Goal: Information Seeking & Learning: Learn about a topic

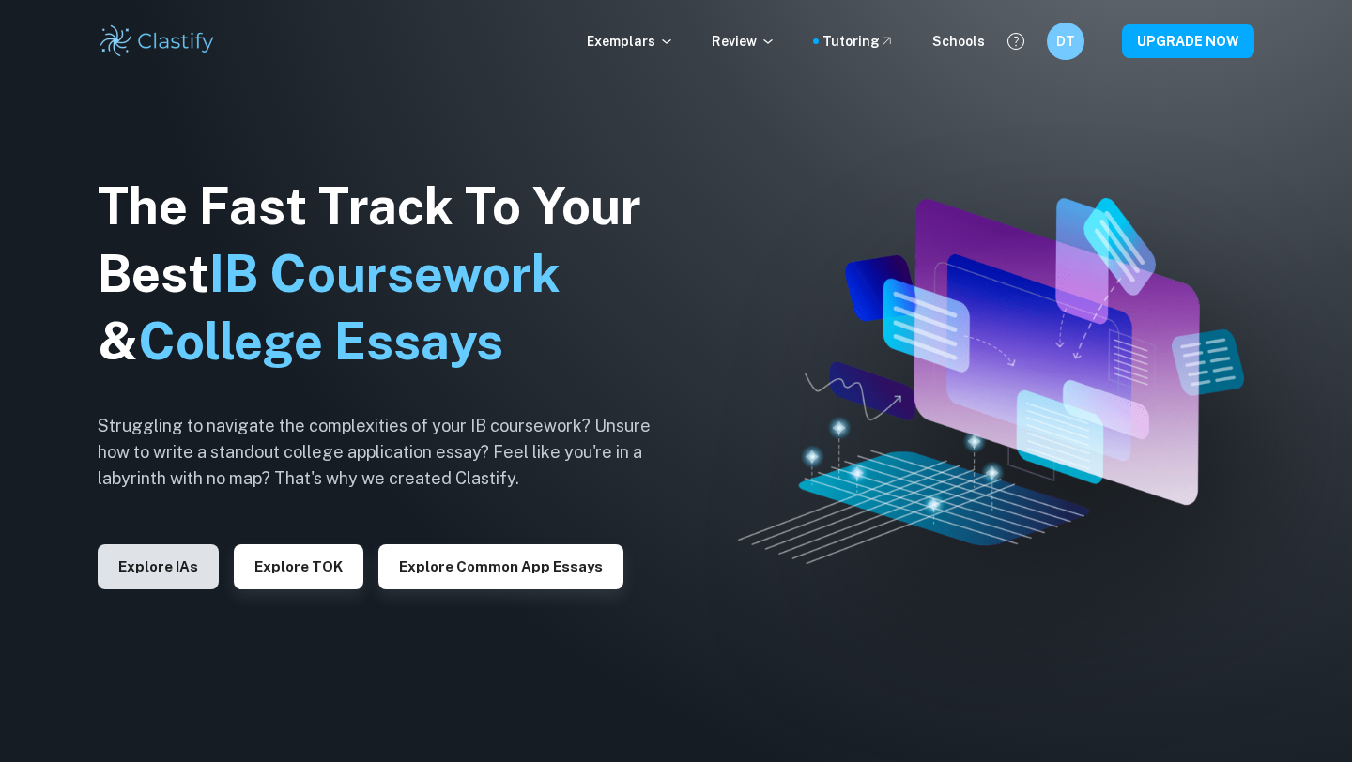
click at [176, 554] on button "Explore IAs" at bounding box center [158, 567] width 121 height 45
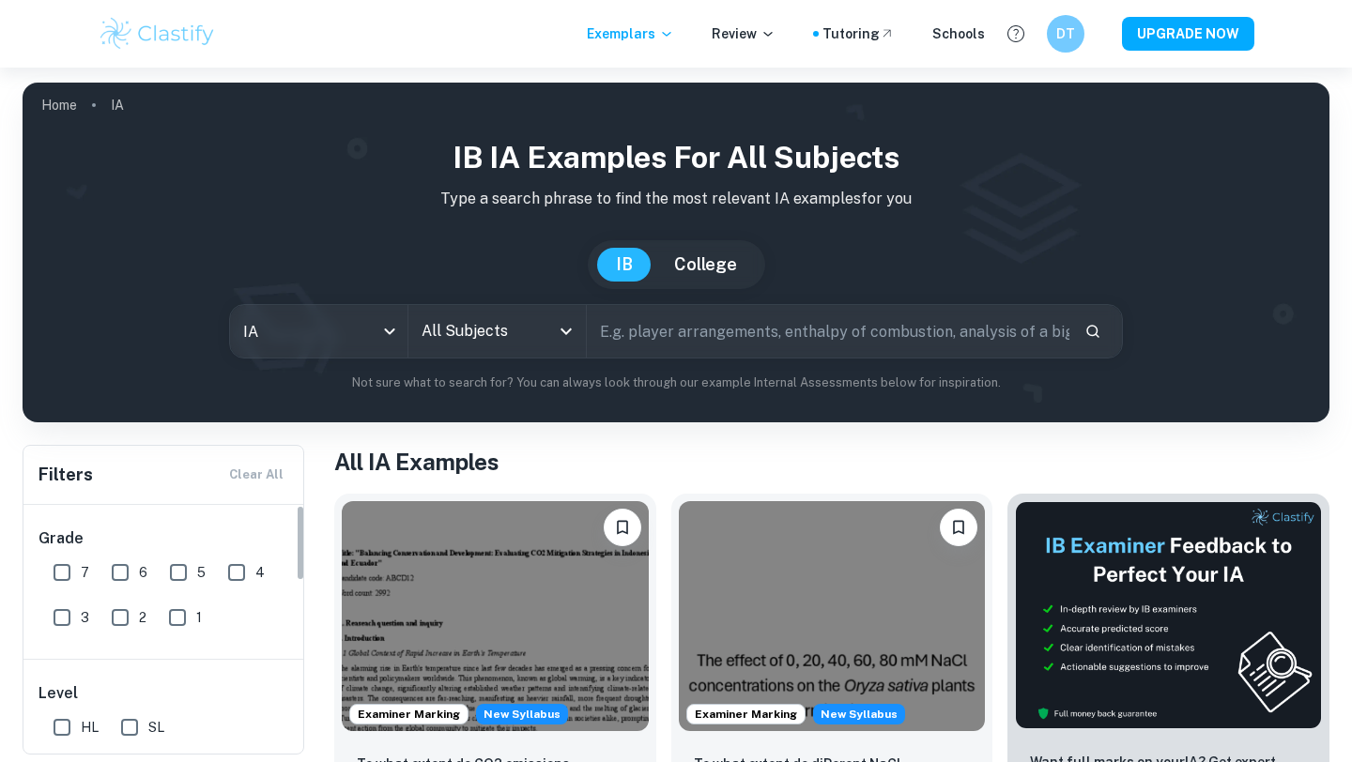
click at [81, 564] on span "7" at bounding box center [85, 572] width 8 height 21
click at [81, 564] on input "7" at bounding box center [62, 573] width 38 height 38
checkbox input "true"
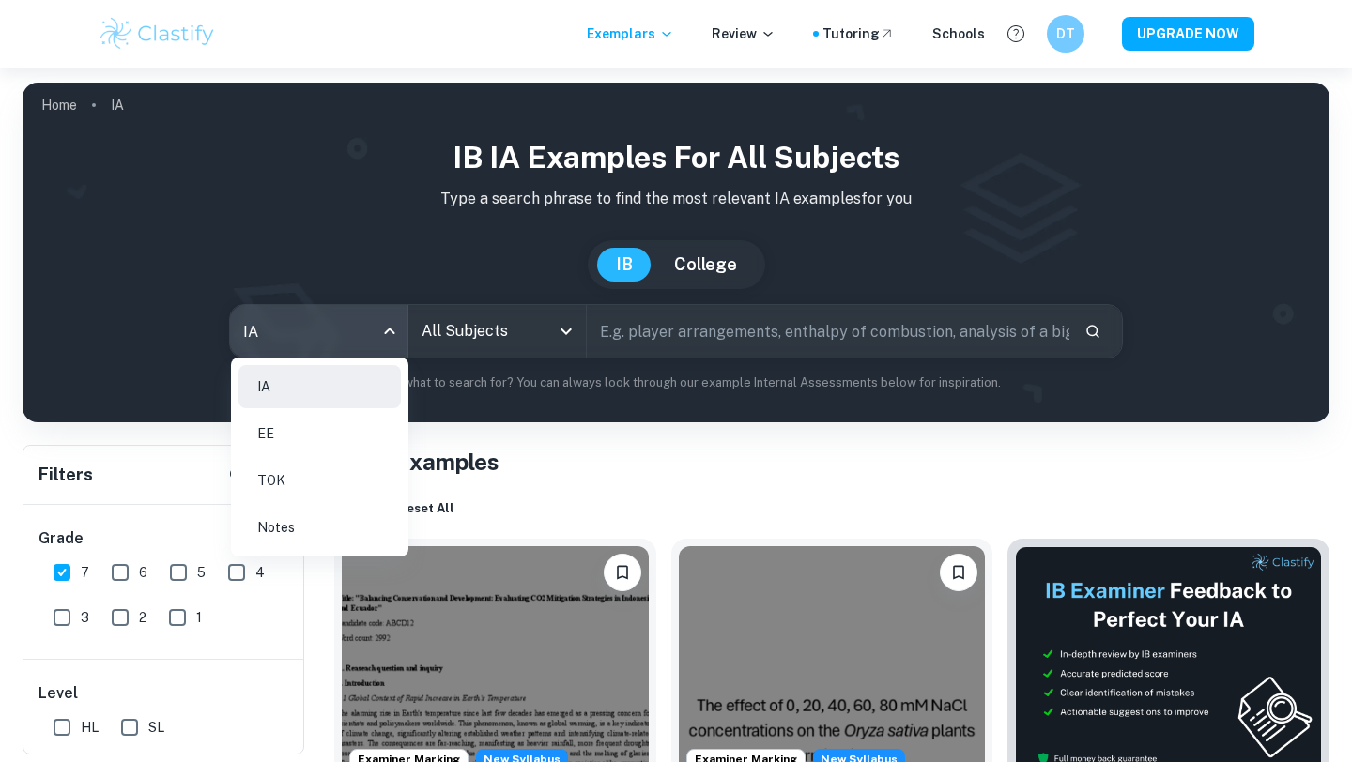
click at [375, 333] on body "We value your privacy We use cookies to enhance your browsing experience, serve…" at bounding box center [676, 449] width 1352 height 762
click at [458, 333] on div at bounding box center [676, 381] width 1352 height 762
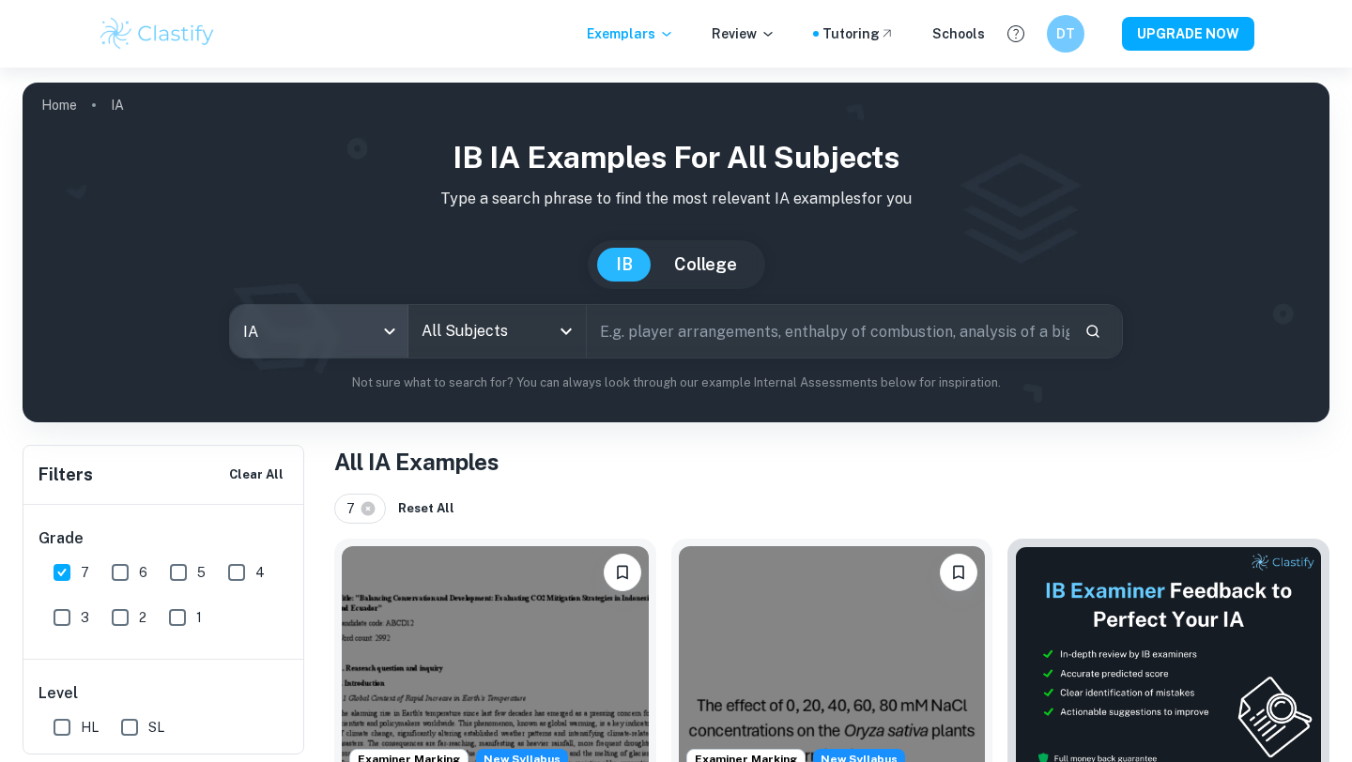
click at [458, 333] on input "All Subjects" at bounding box center [483, 332] width 132 height 36
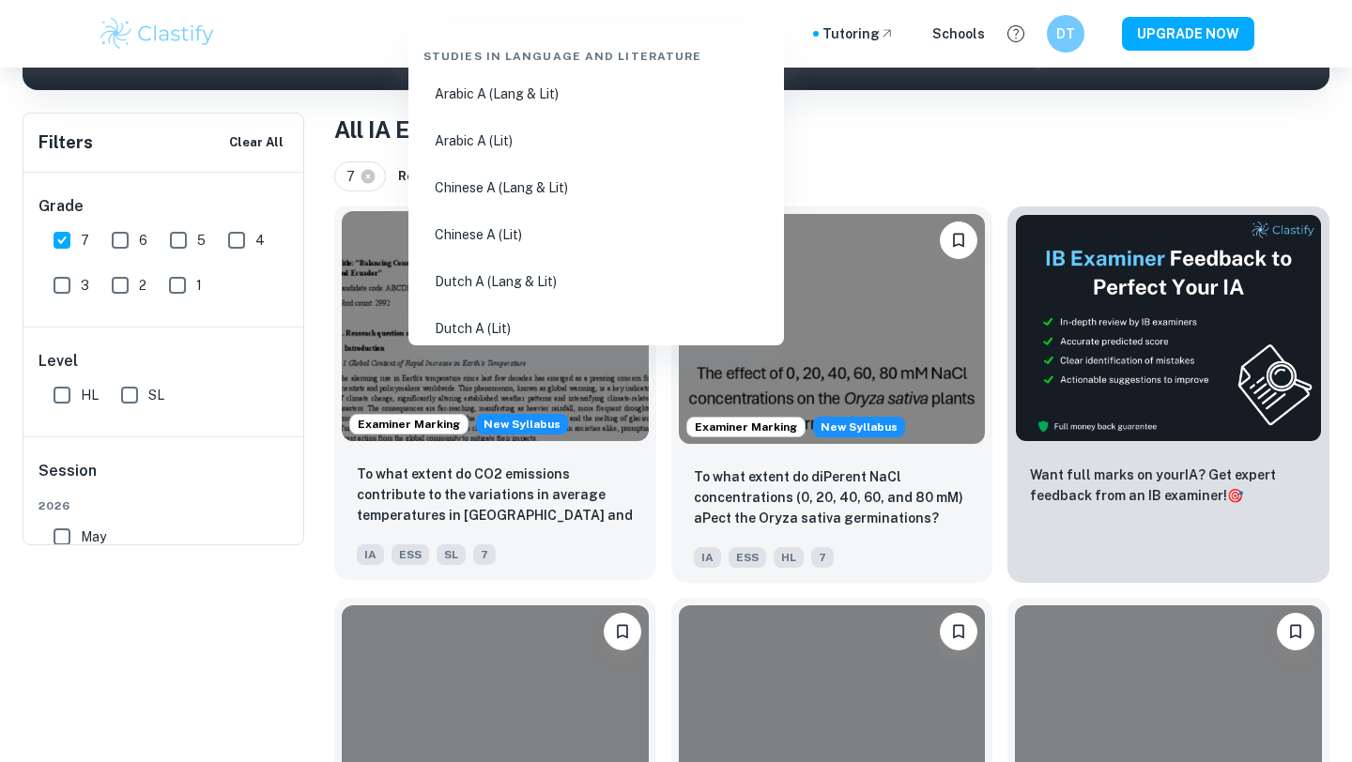
scroll to position [422, 0]
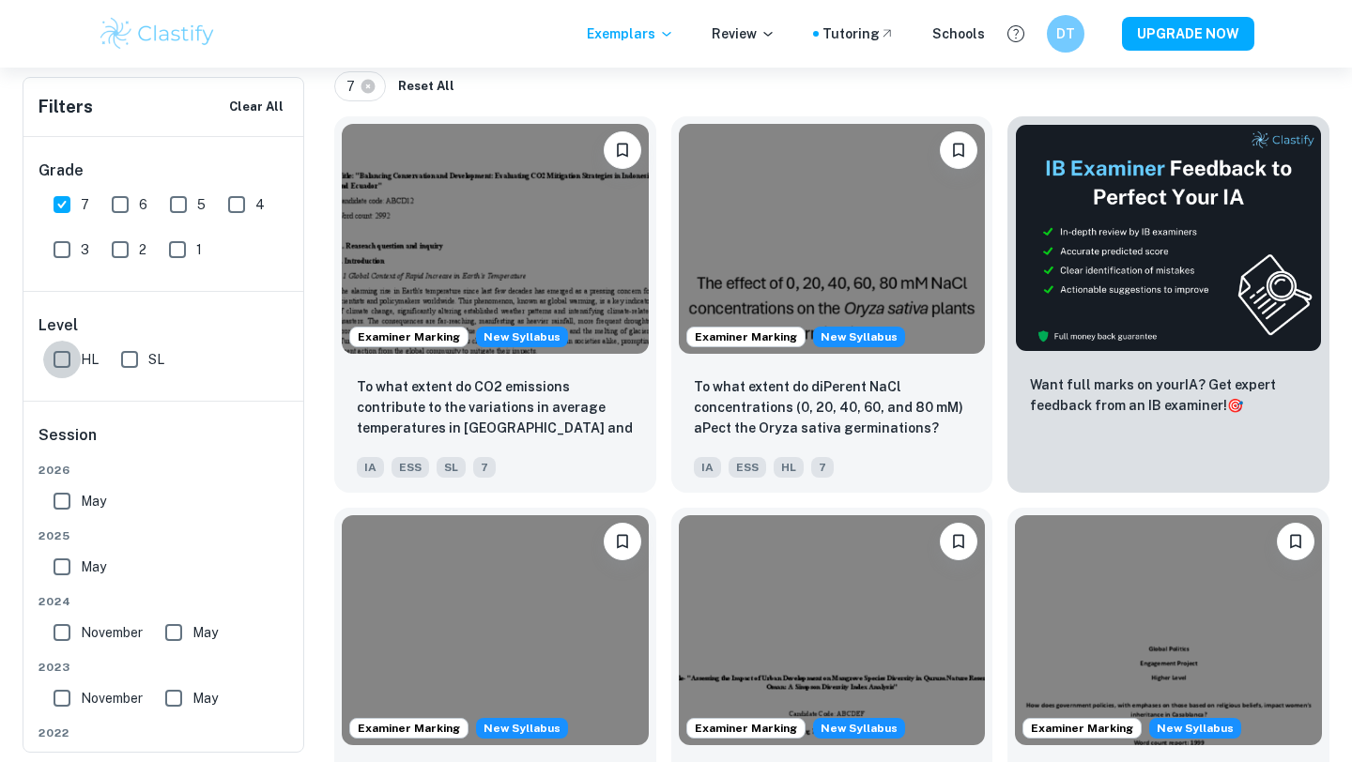
click at [58, 365] on input "HL" at bounding box center [62, 360] width 38 height 38
checkbox input "true"
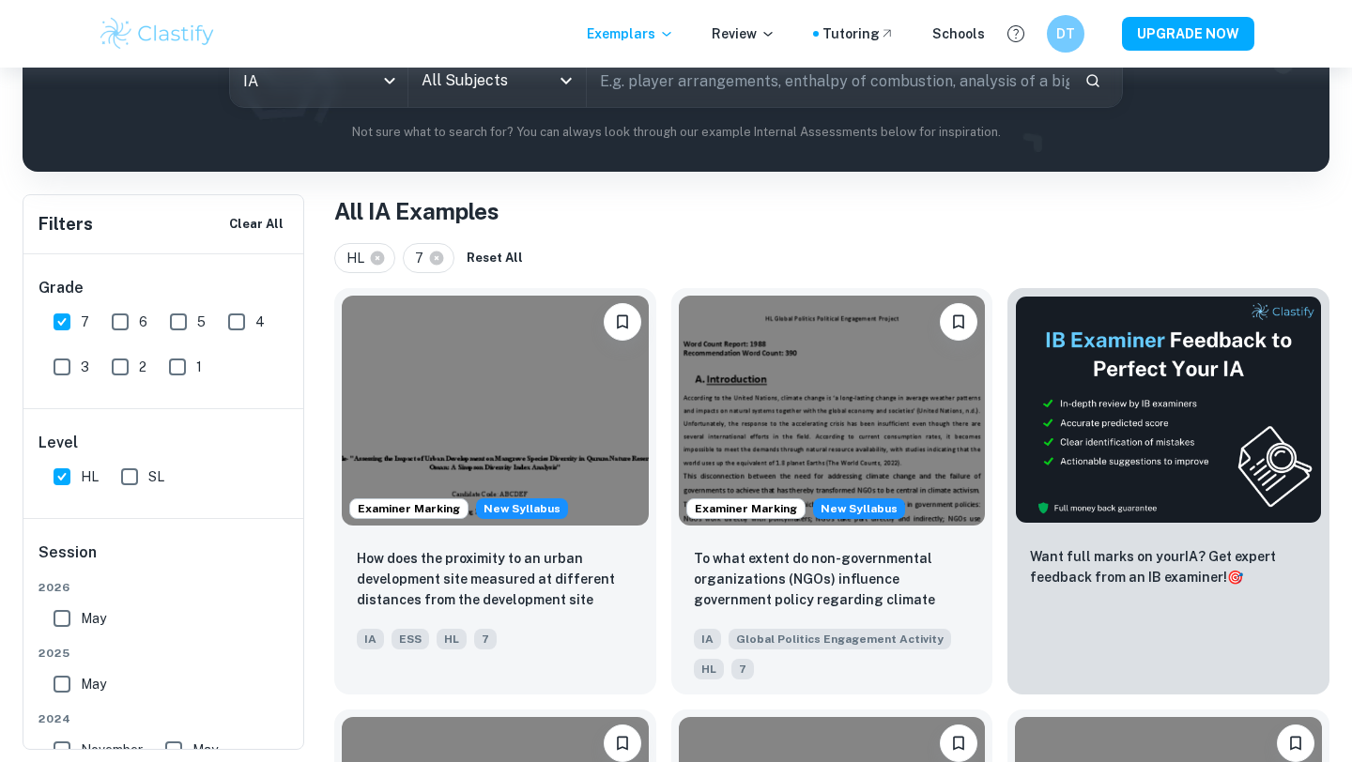
scroll to position [0, 0]
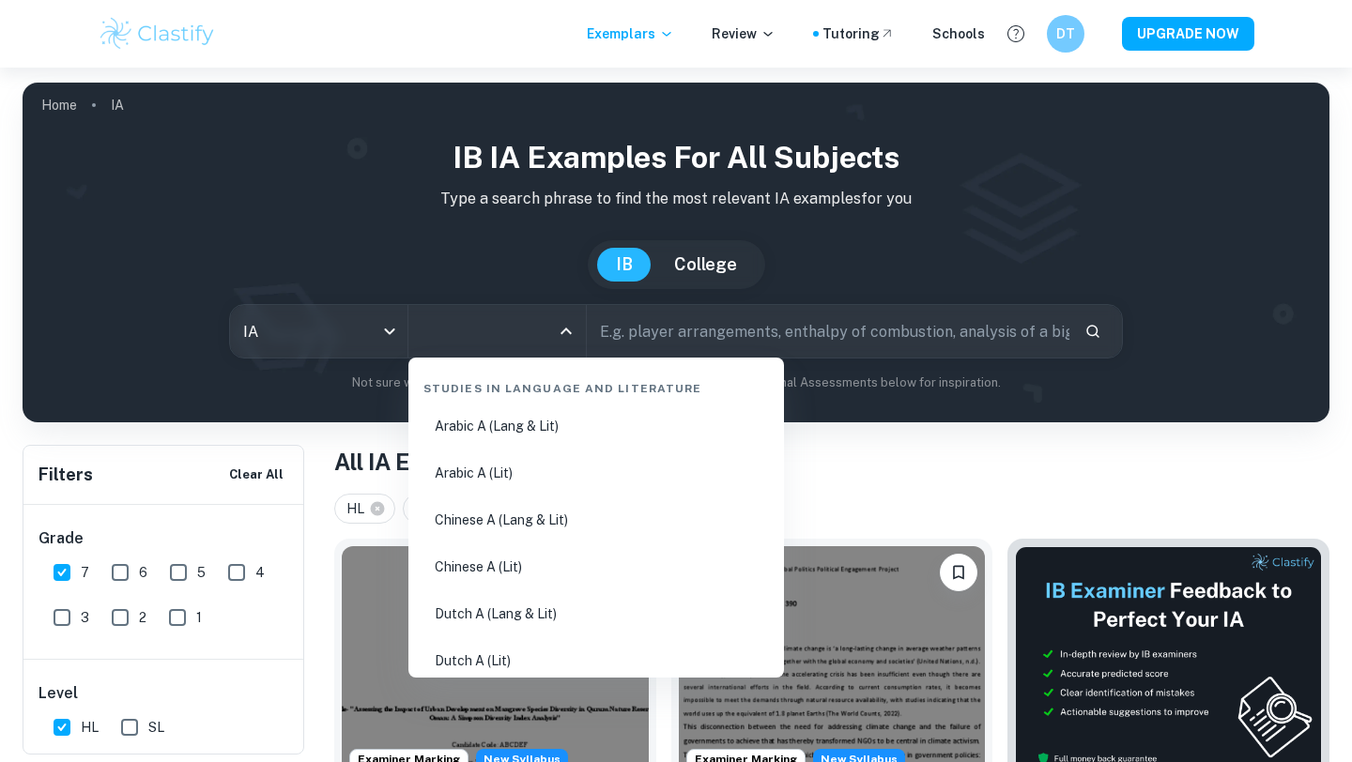
click at [472, 338] on input "All Subjects" at bounding box center [483, 332] width 132 height 36
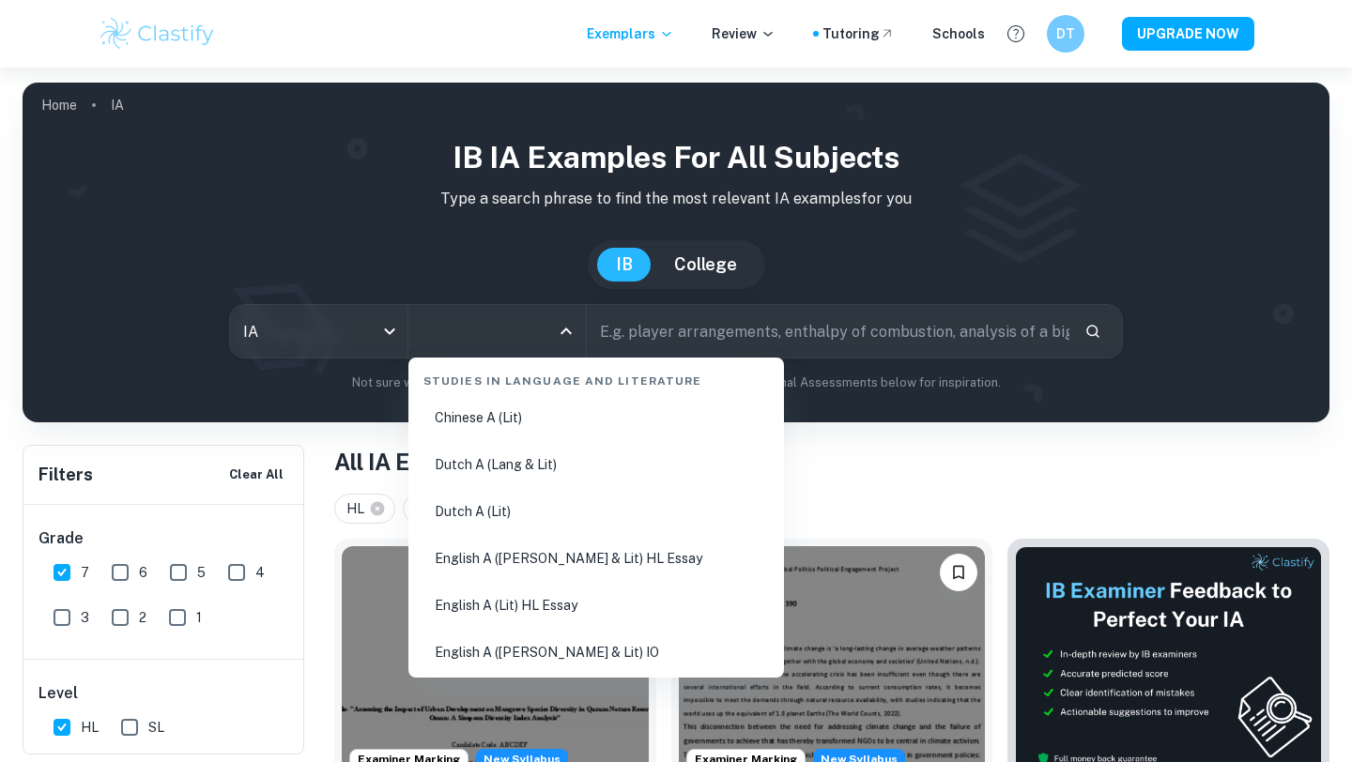
scroll to position [149, 0]
click at [565, 563] on li "English A ([PERSON_NAME] & Lit) HL Essay" at bounding box center [596, 558] width 361 height 43
type input "English A ([PERSON_NAME] & Lit) HL Essay"
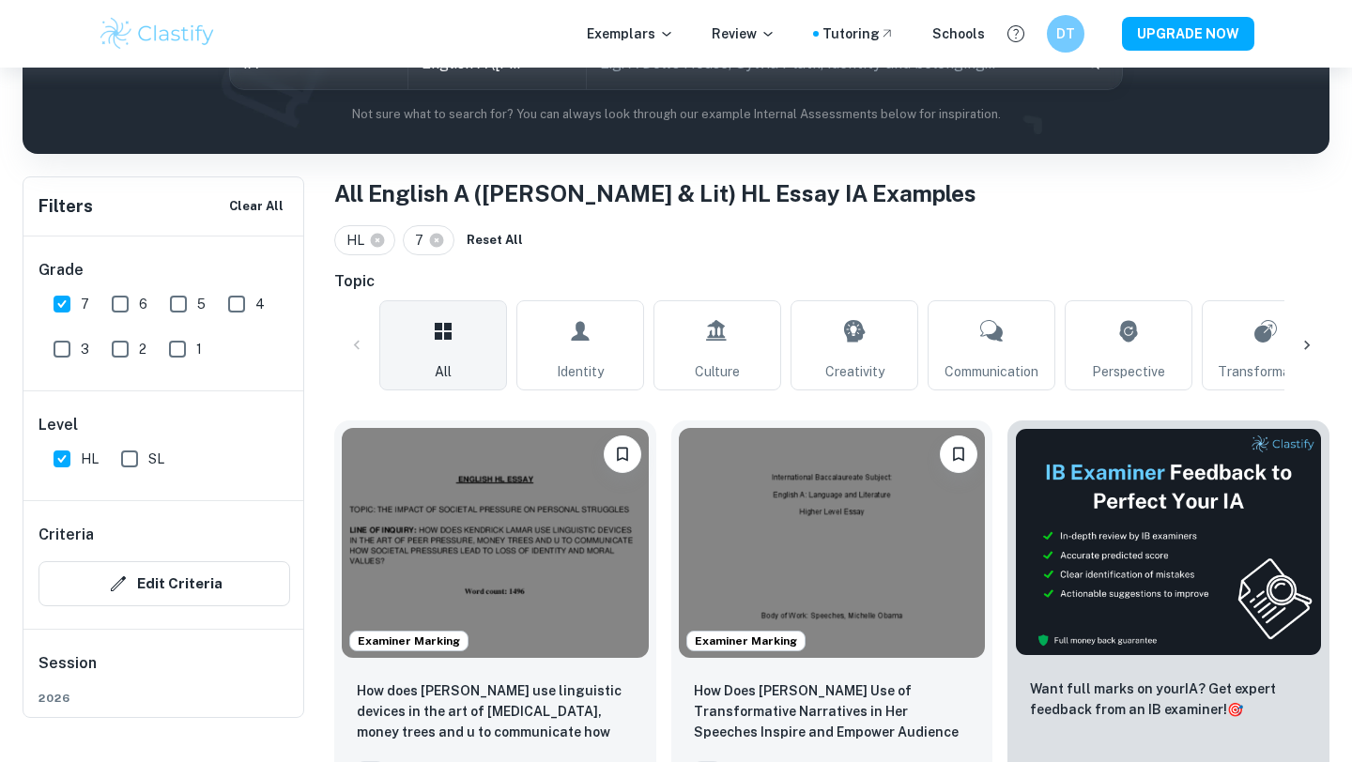
scroll to position [267, 0]
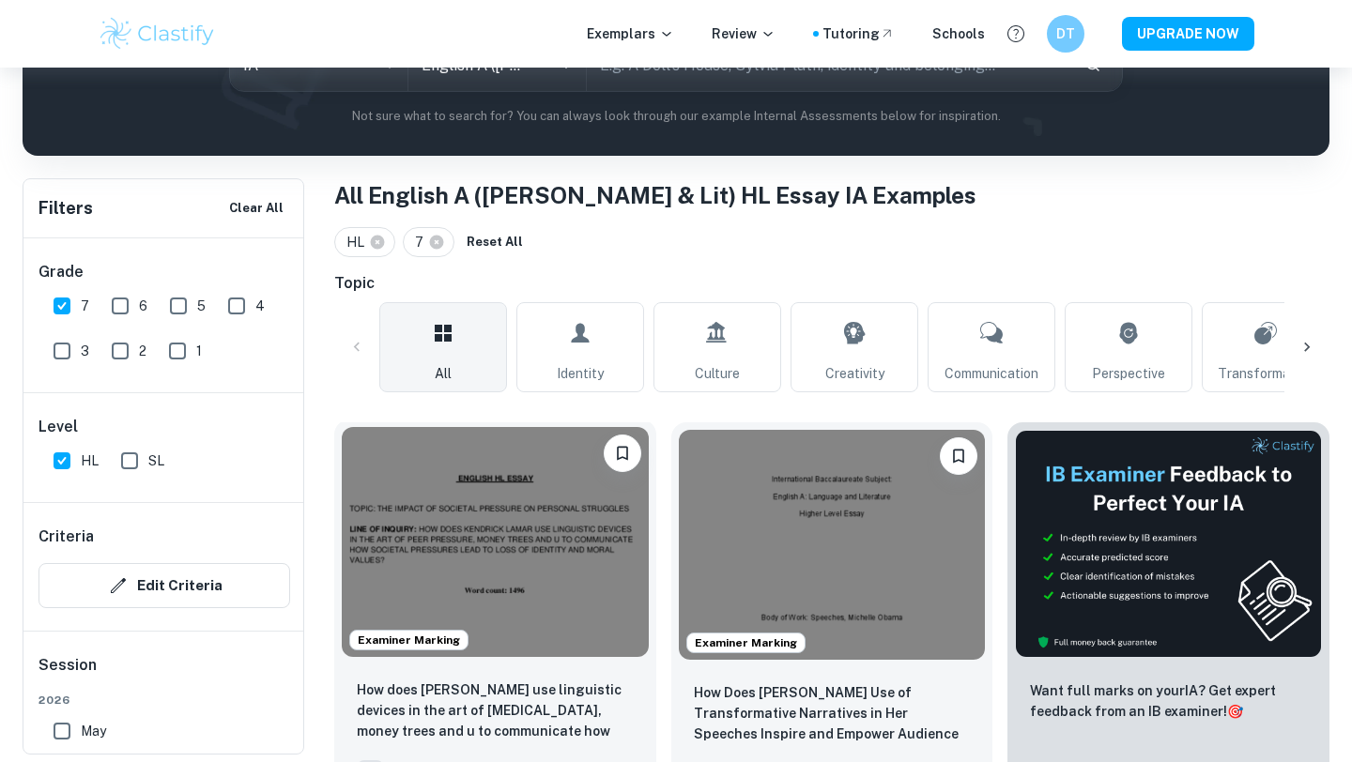
click at [564, 560] on img at bounding box center [495, 542] width 307 height 230
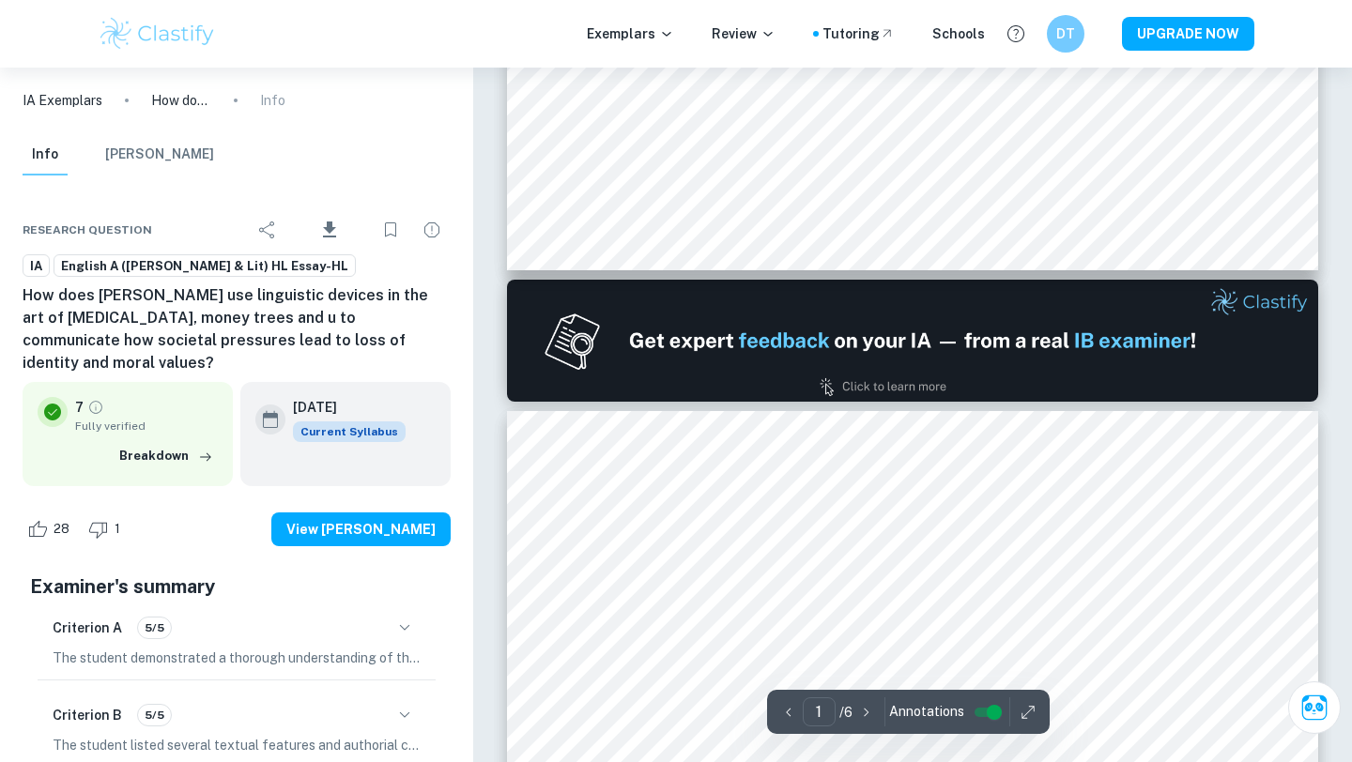
type input "2"
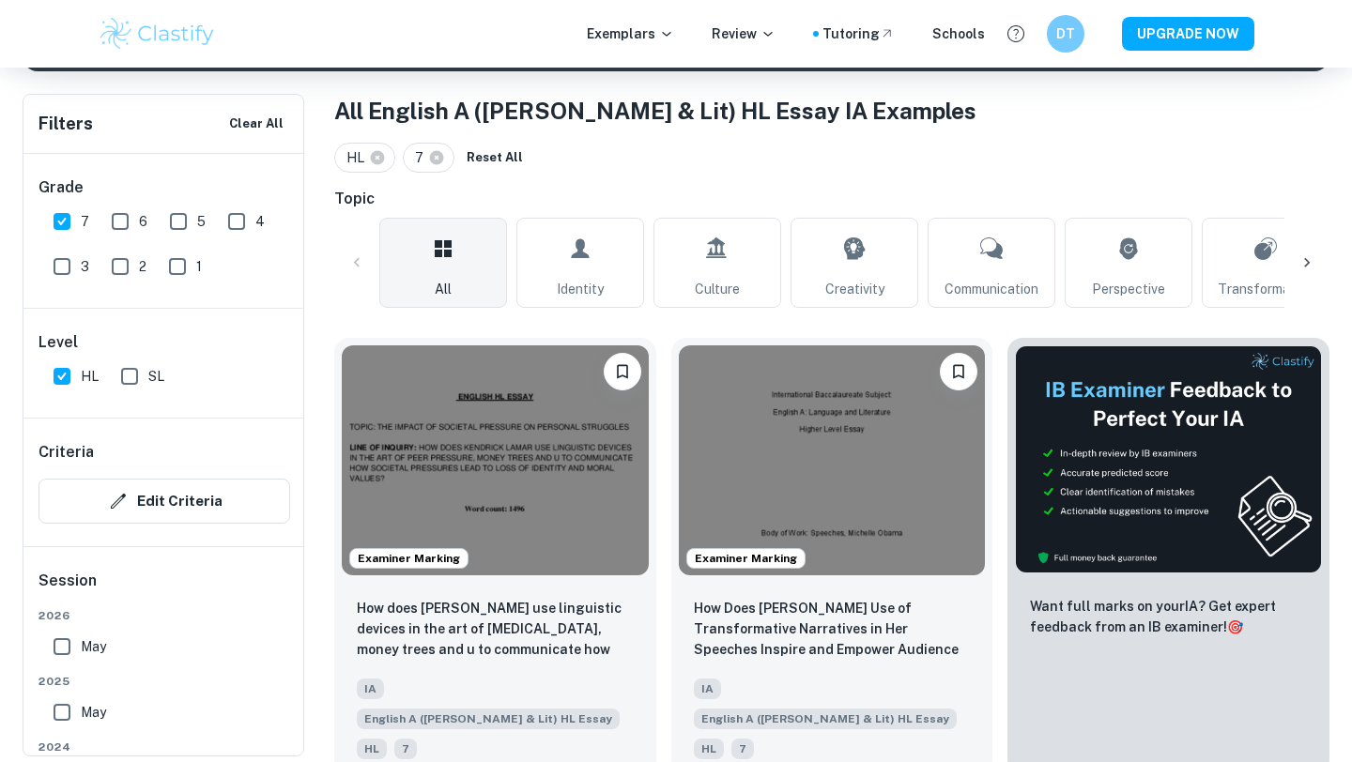
scroll to position [353, 0]
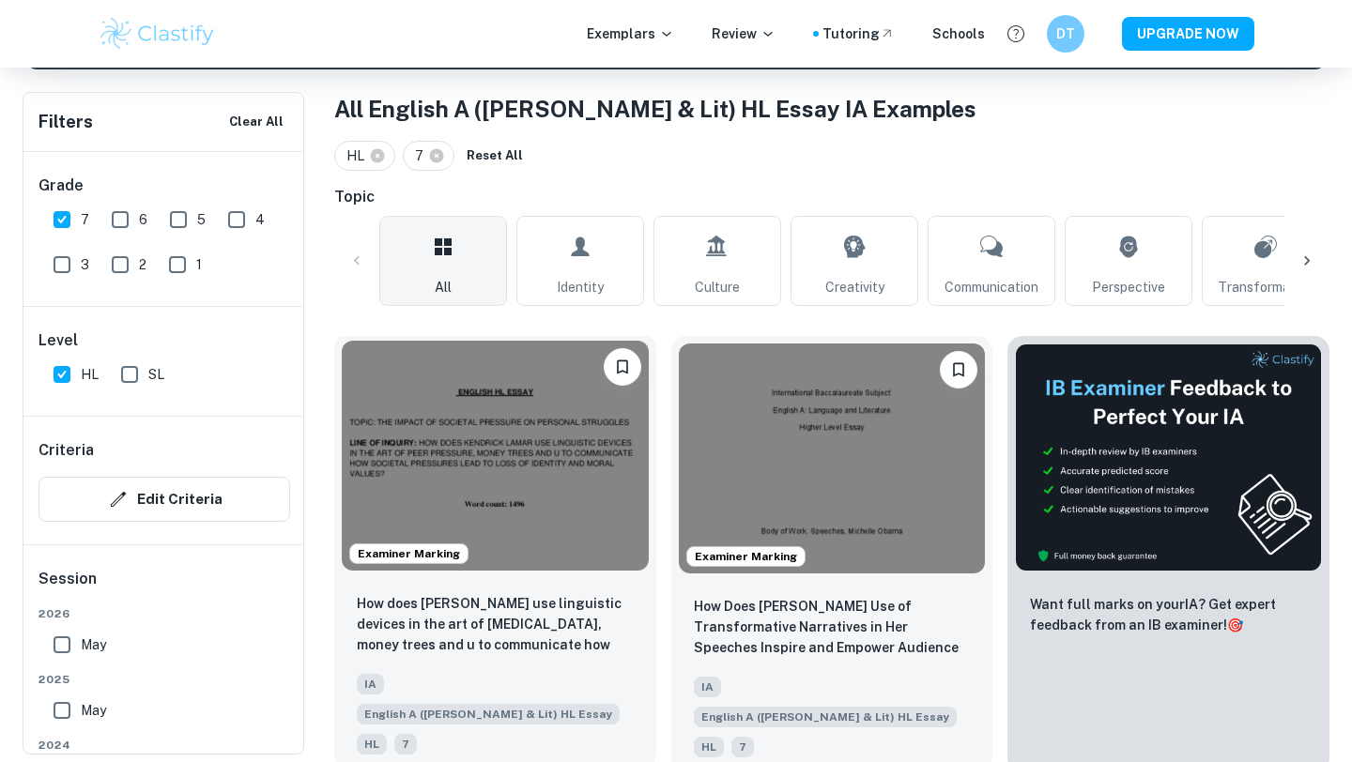
click at [511, 530] on img at bounding box center [495, 456] width 307 height 230
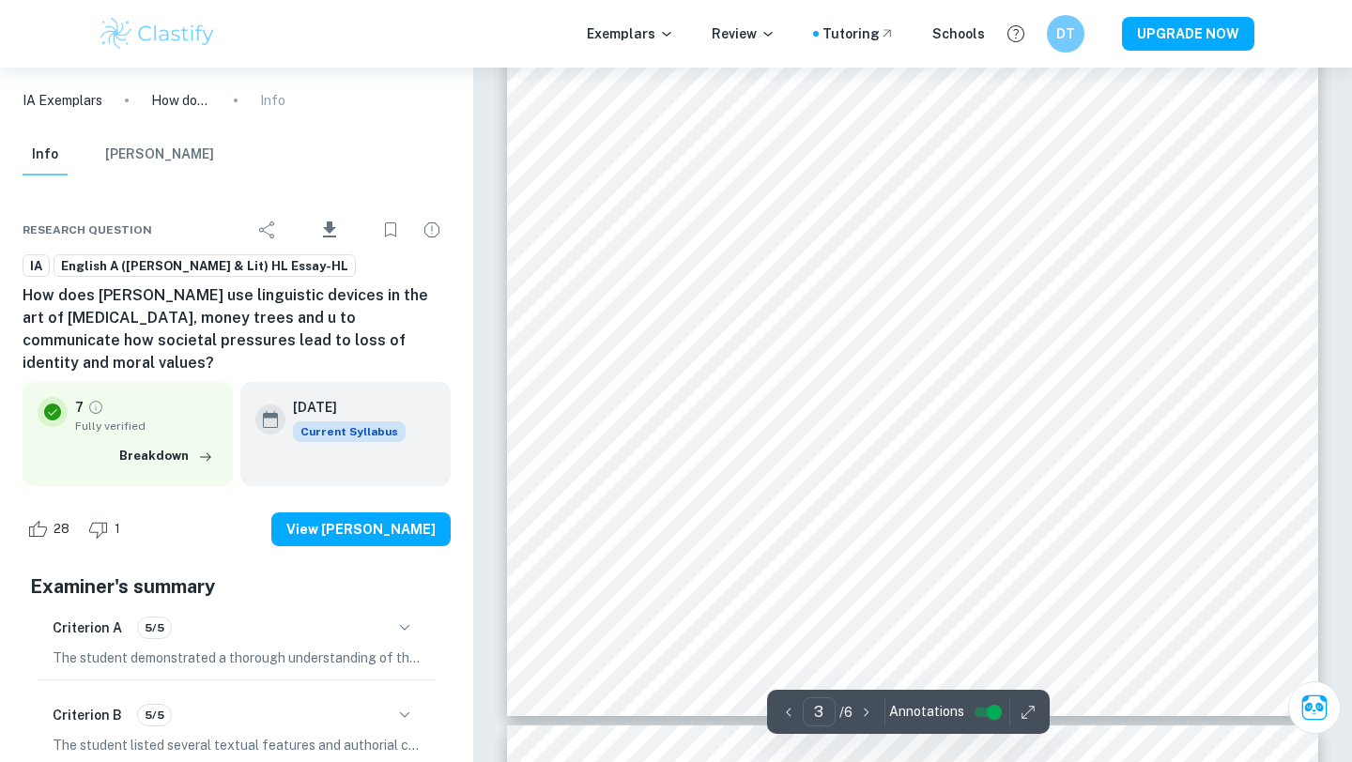
scroll to position [3093, 0]
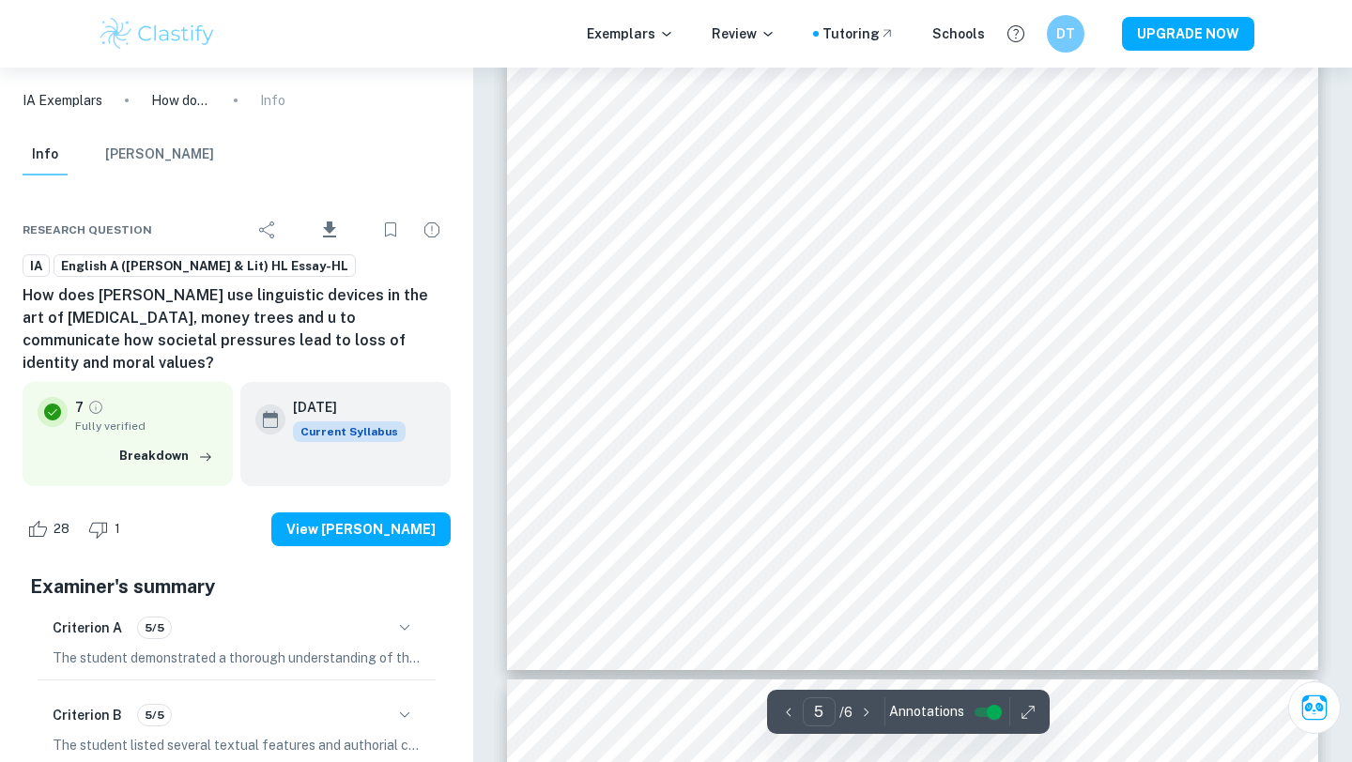
type input "6"
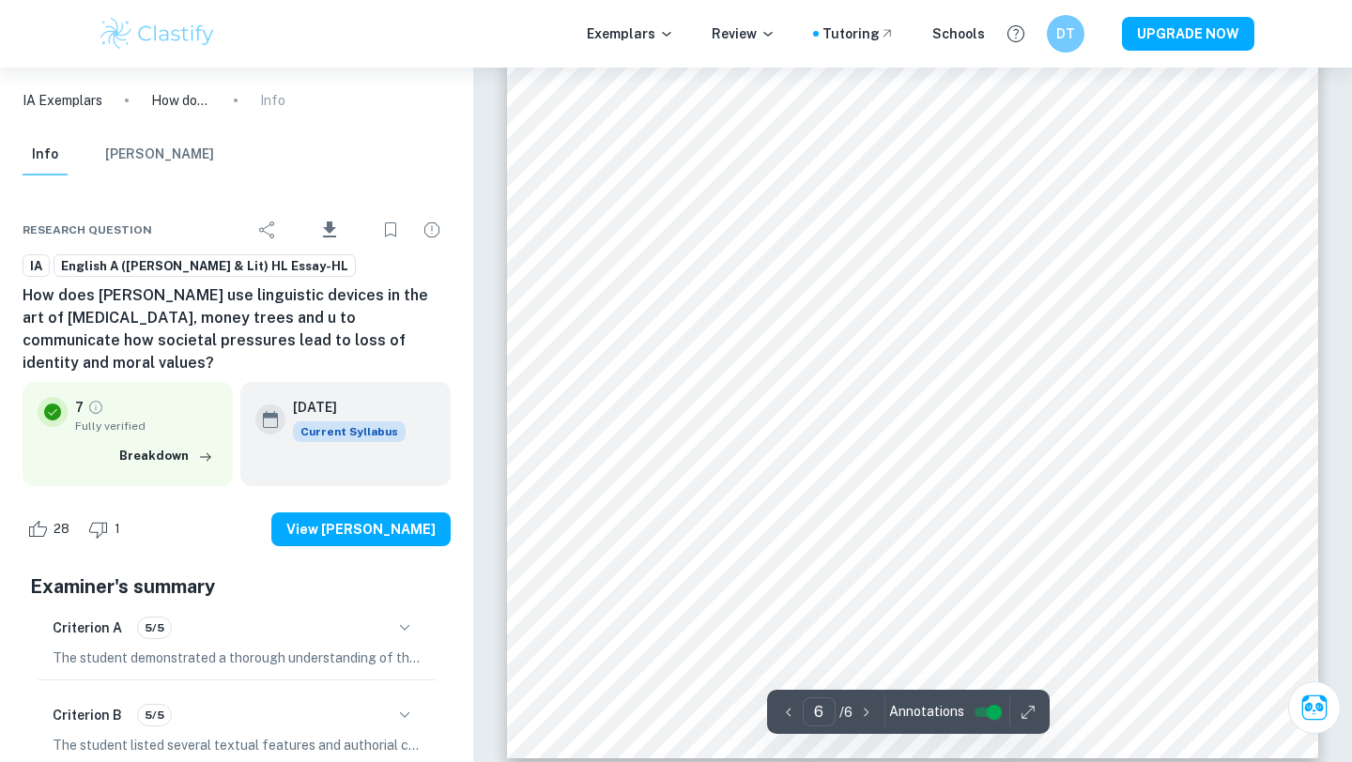
scroll to position [6529, 0]
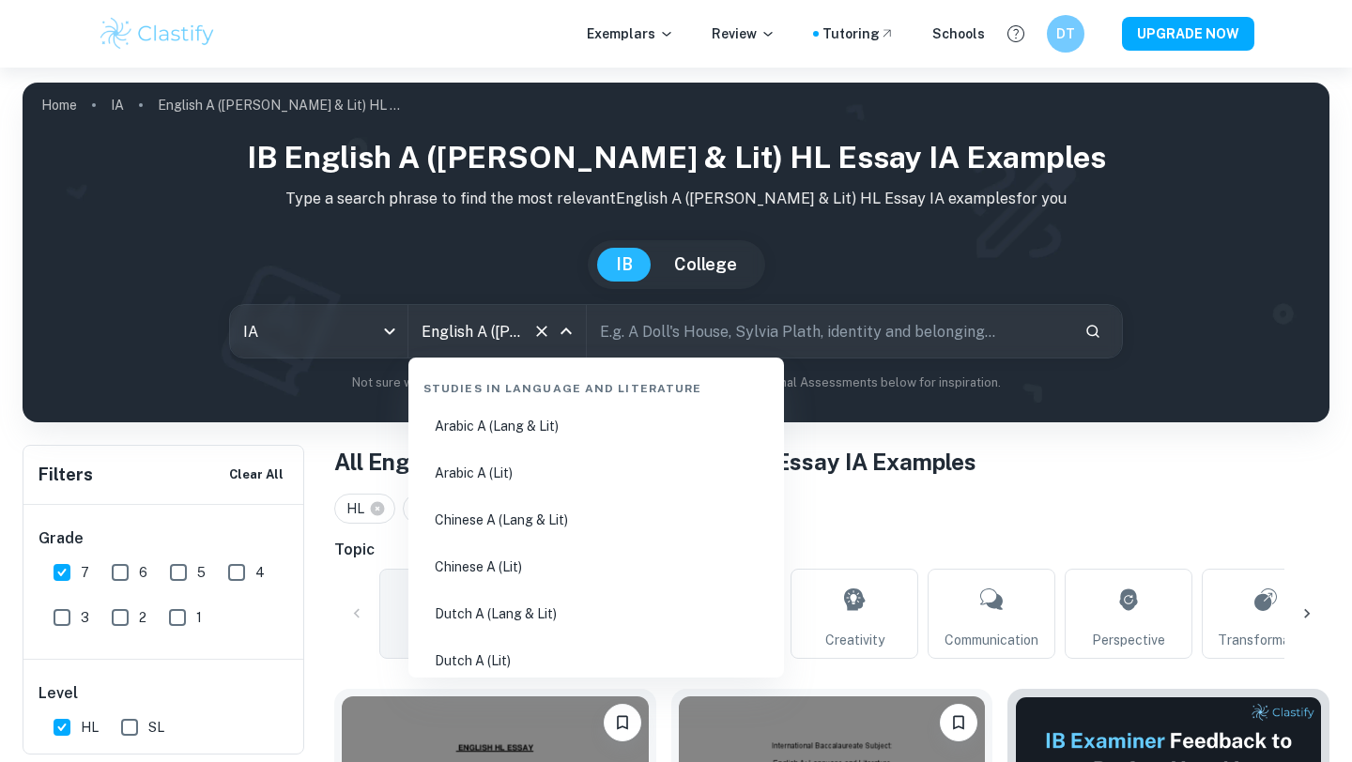
click at [426, 331] on input "English A ([PERSON_NAME] & Lit) HL Essay" at bounding box center [471, 332] width 108 height 36
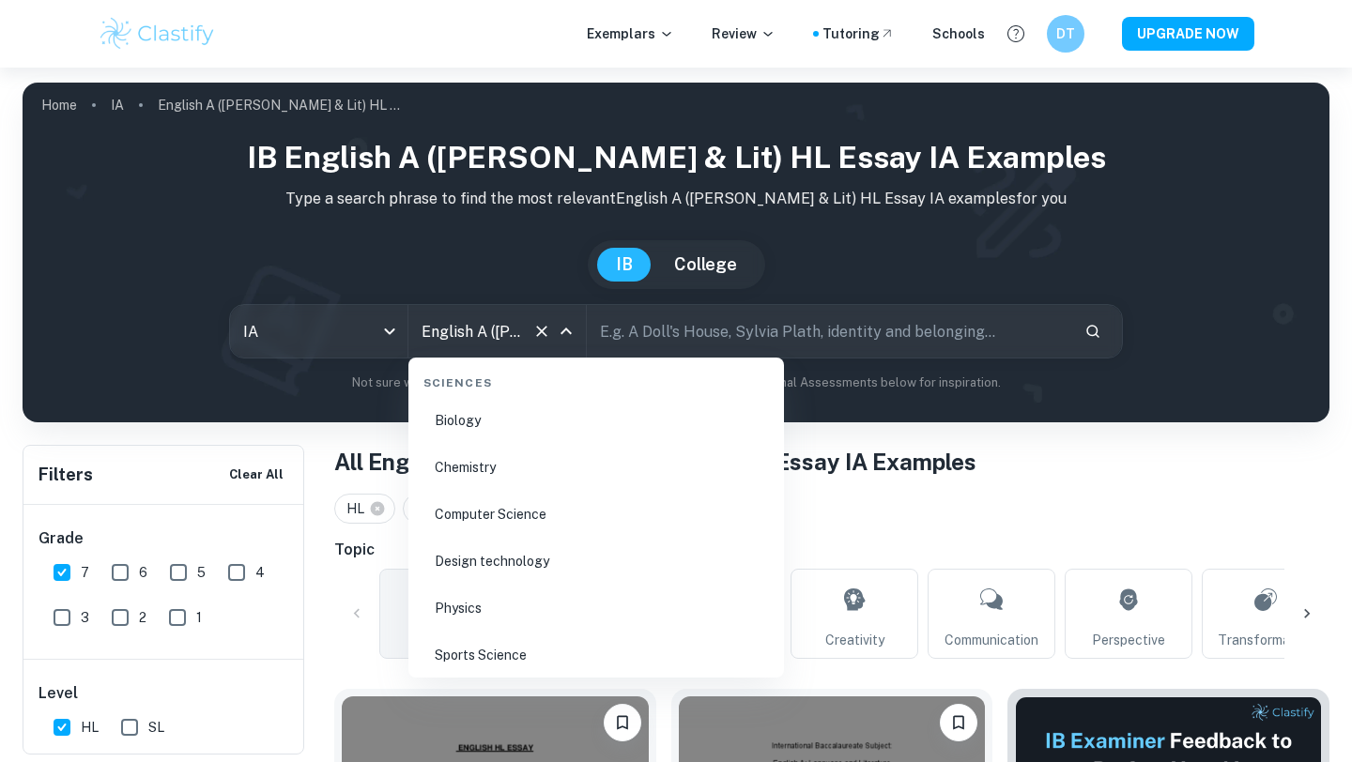
scroll to position [2897, 0]
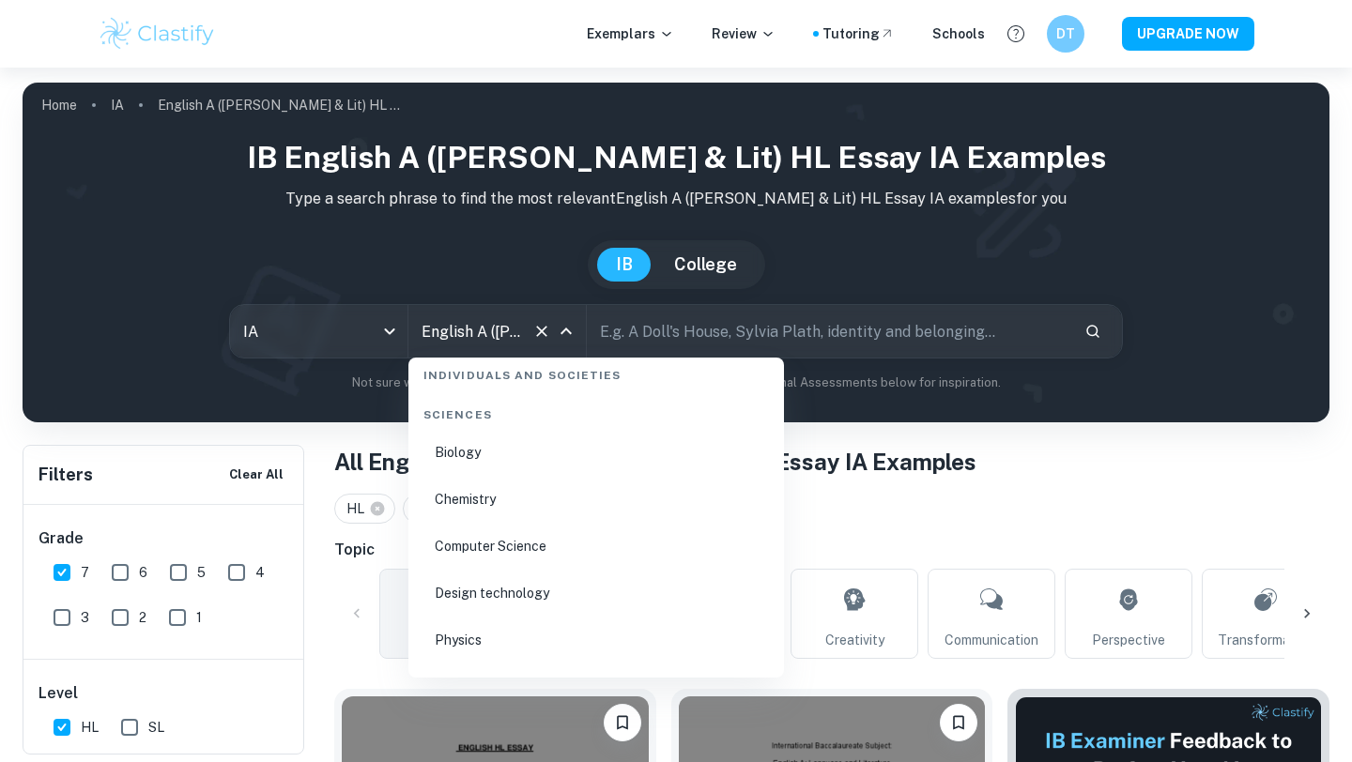
click at [525, 593] on li "Design technology" at bounding box center [596, 593] width 361 height 43
type input "Design technology"
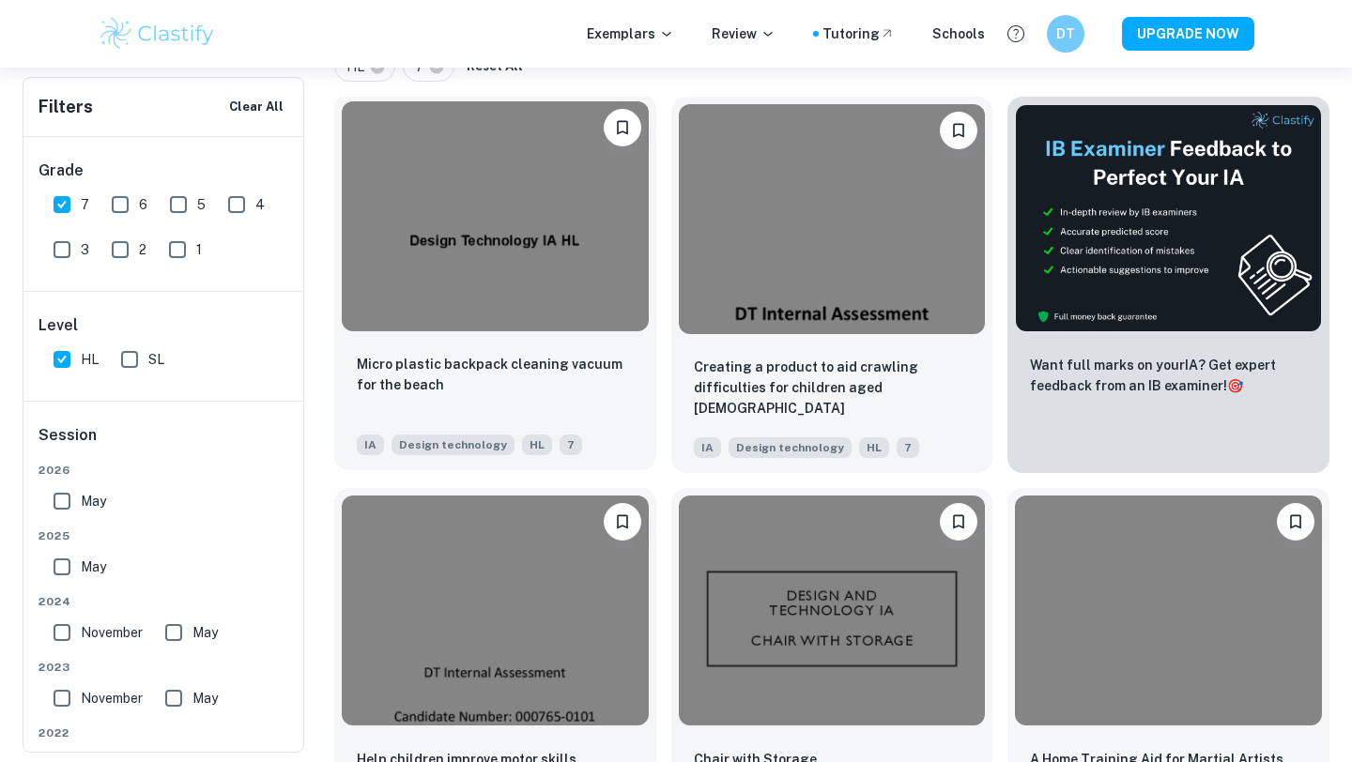
scroll to position [445, 0]
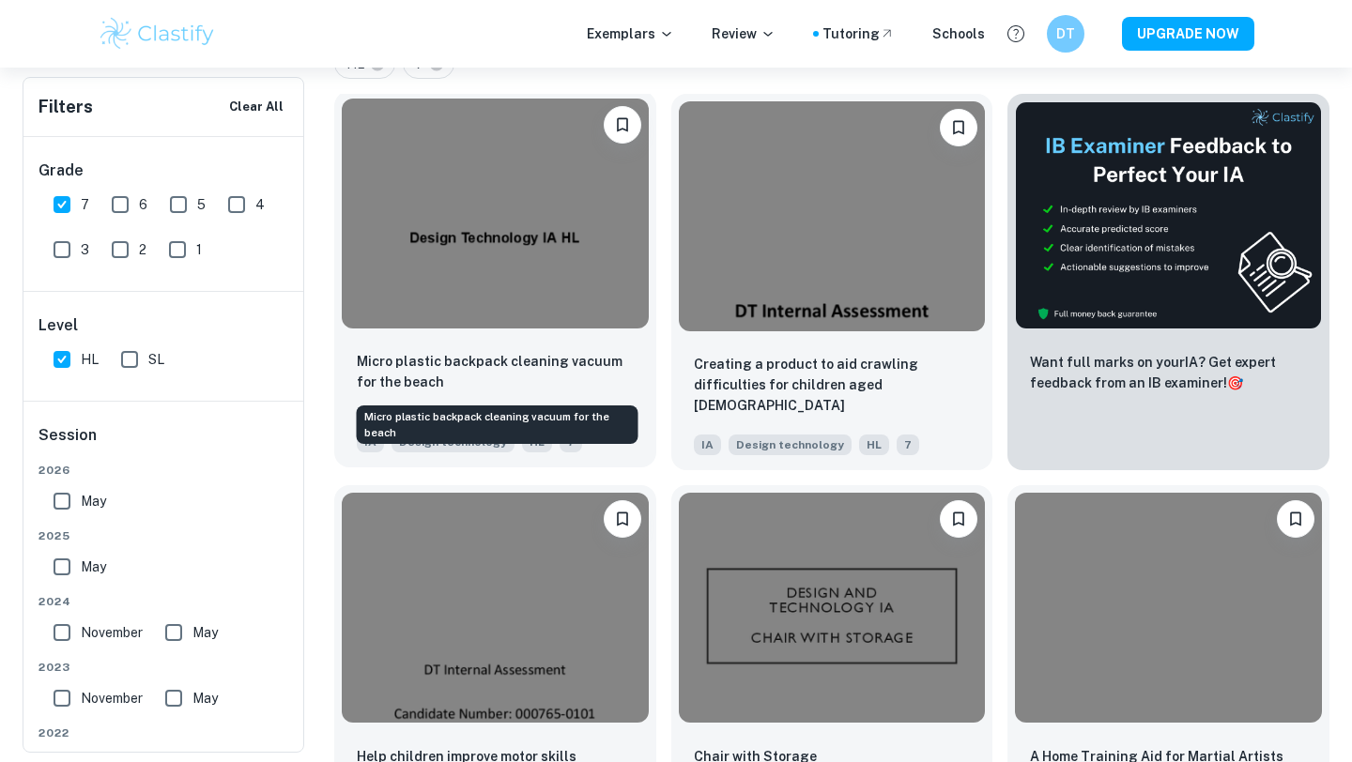
click at [554, 388] on p "Micro plastic backpack cleaning vacuum for the beach" at bounding box center [495, 371] width 277 height 41
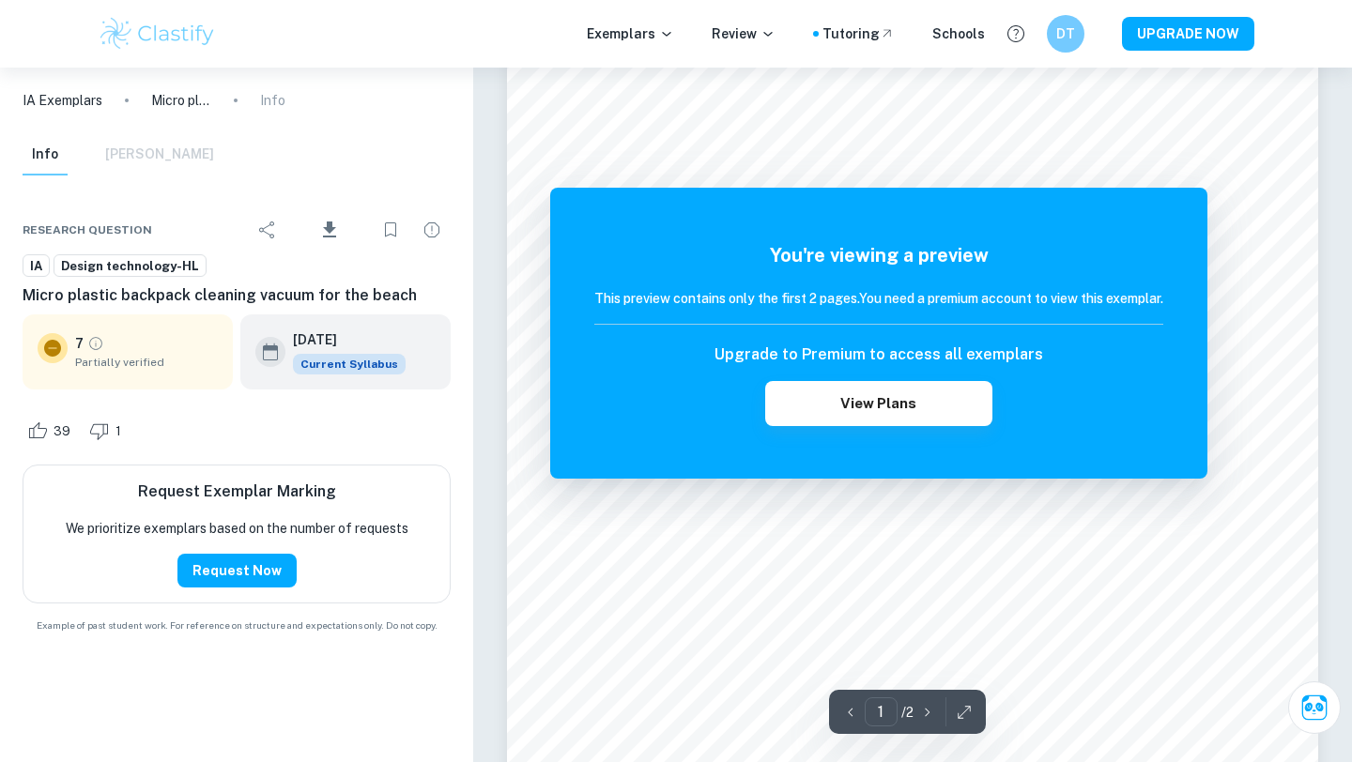
scroll to position [474, 0]
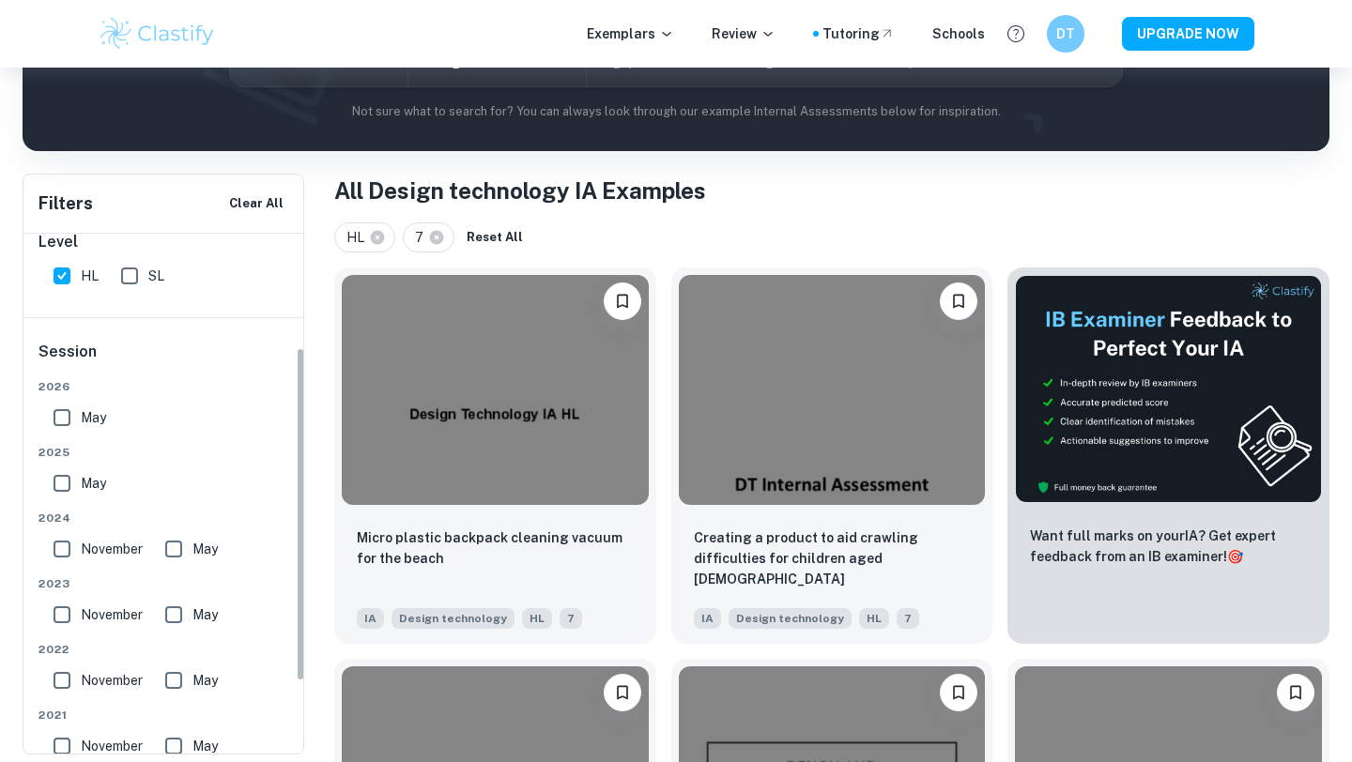
scroll to position [178, 0]
click at [64, 414] on input "May" at bounding box center [62, 420] width 38 height 38
checkbox input "true"
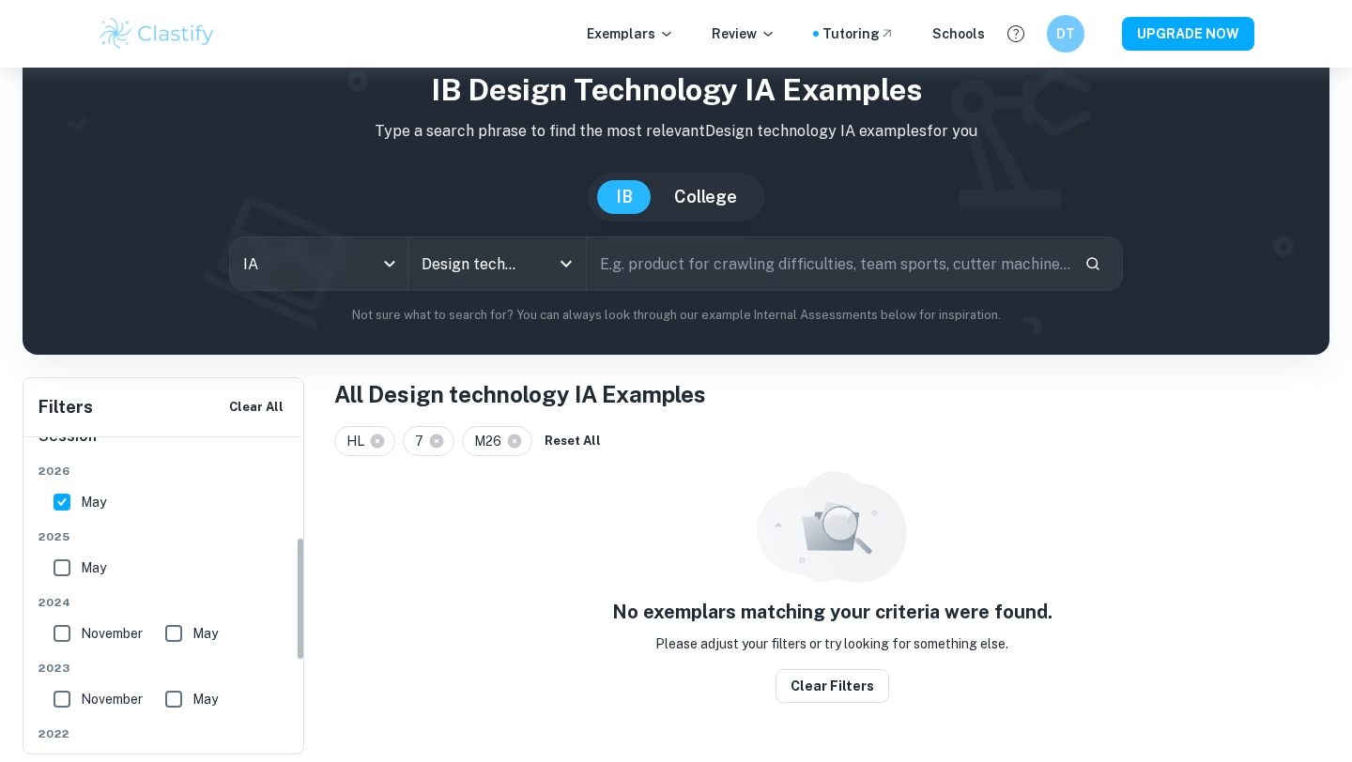
scroll to position [344, 0]
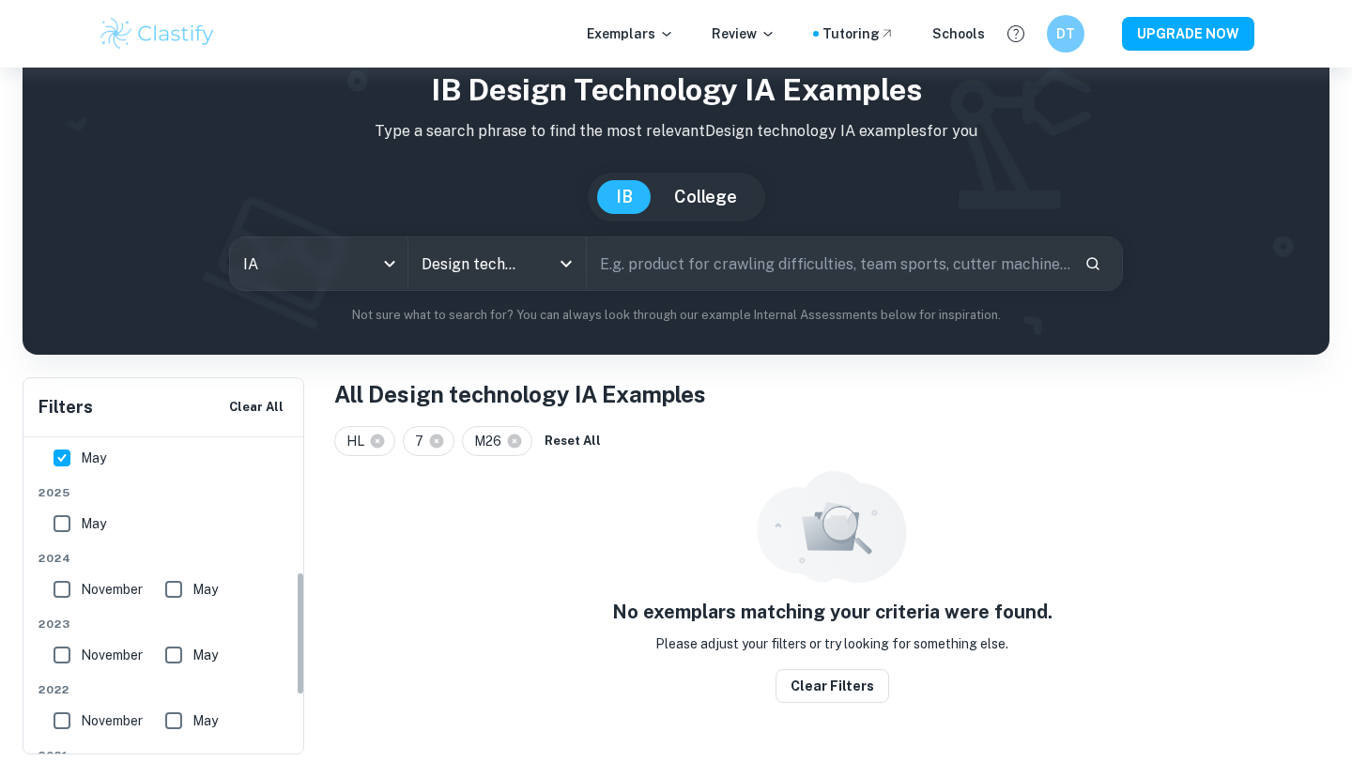
click at [69, 532] on input "May" at bounding box center [62, 524] width 38 height 38
checkbox input "true"
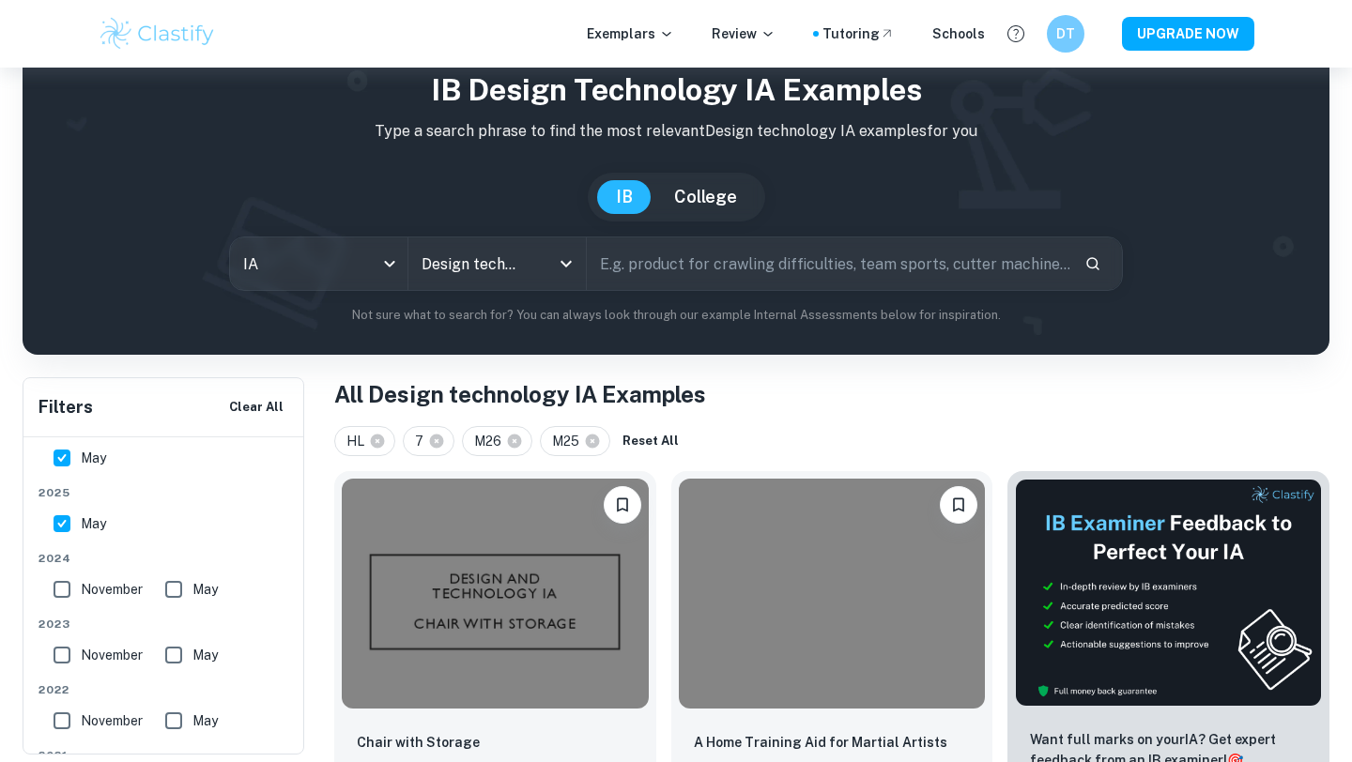
click at [70, 458] on input "May" at bounding box center [62, 458] width 38 height 38
checkbox input "false"
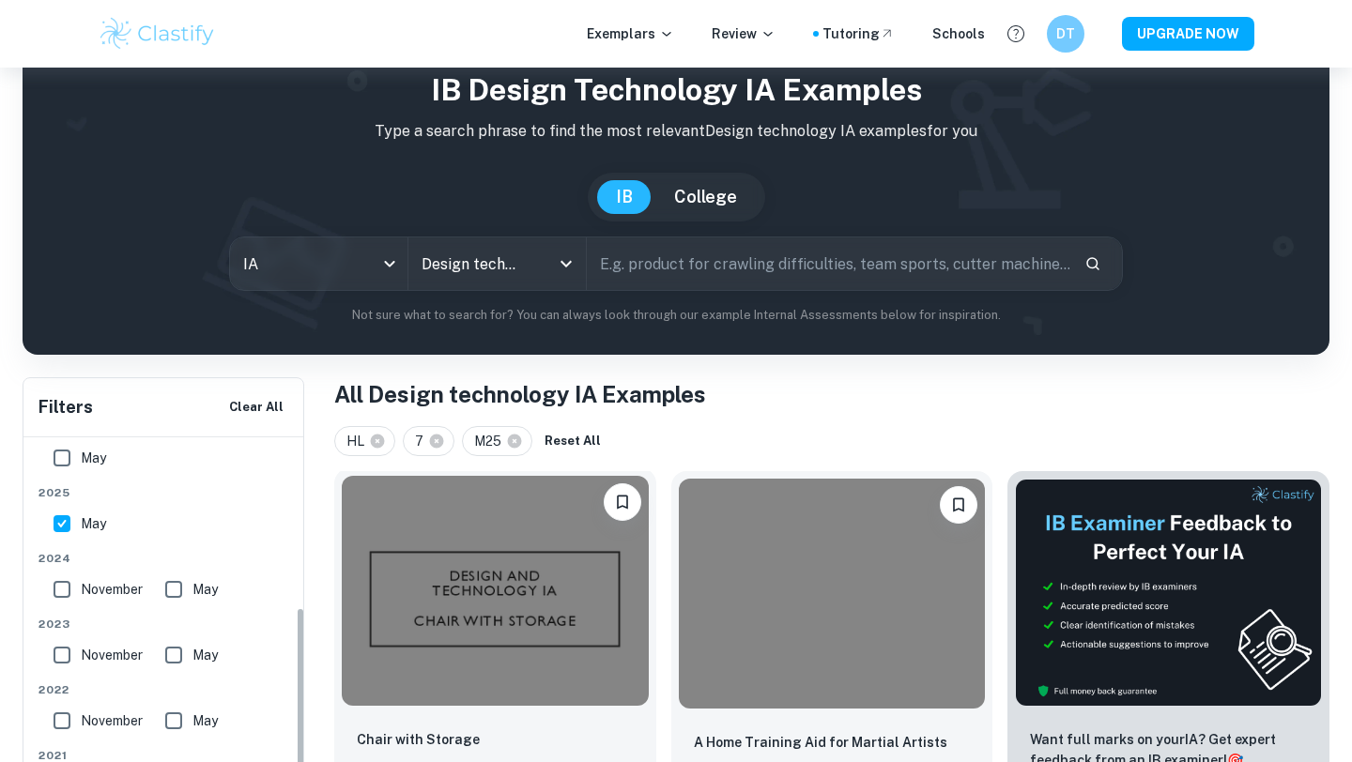
scroll to position [153, 0]
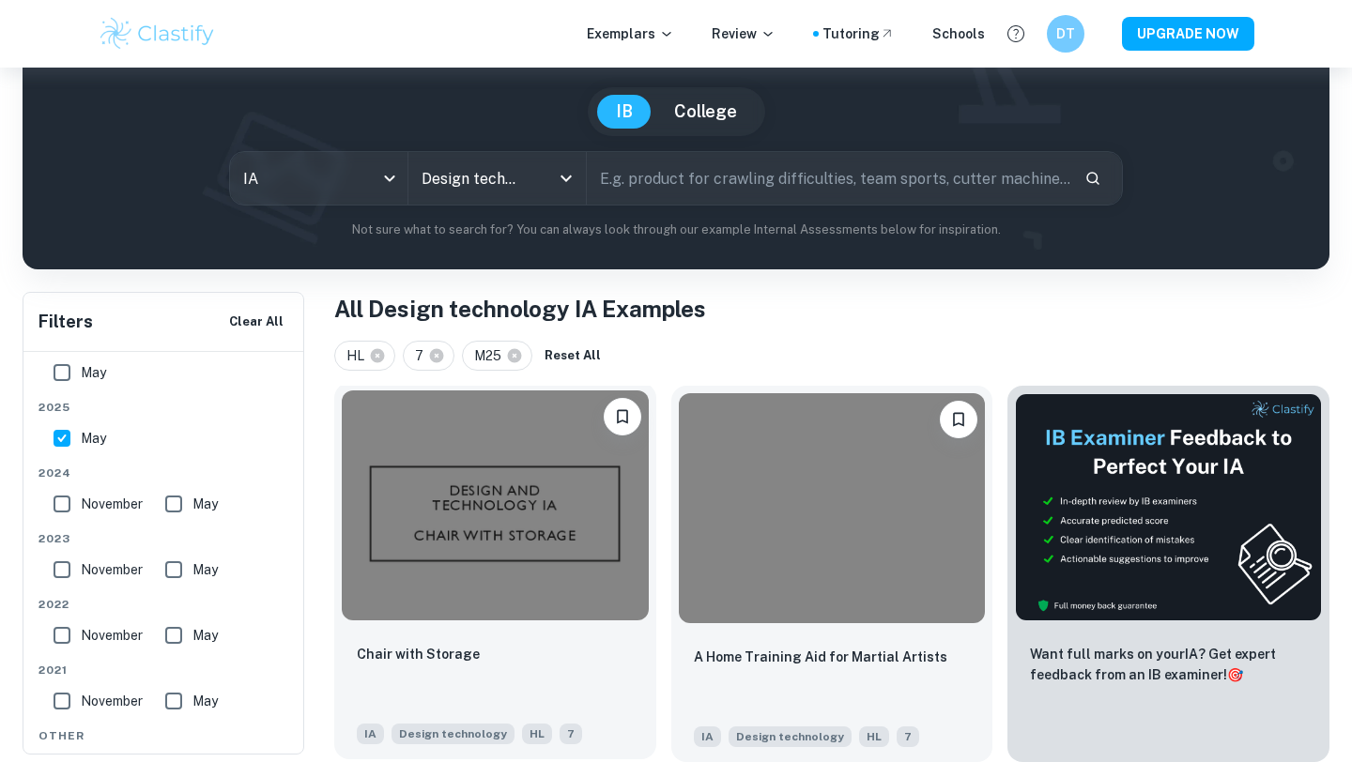
click at [520, 650] on div "Chair with Storage" at bounding box center [495, 675] width 277 height 64
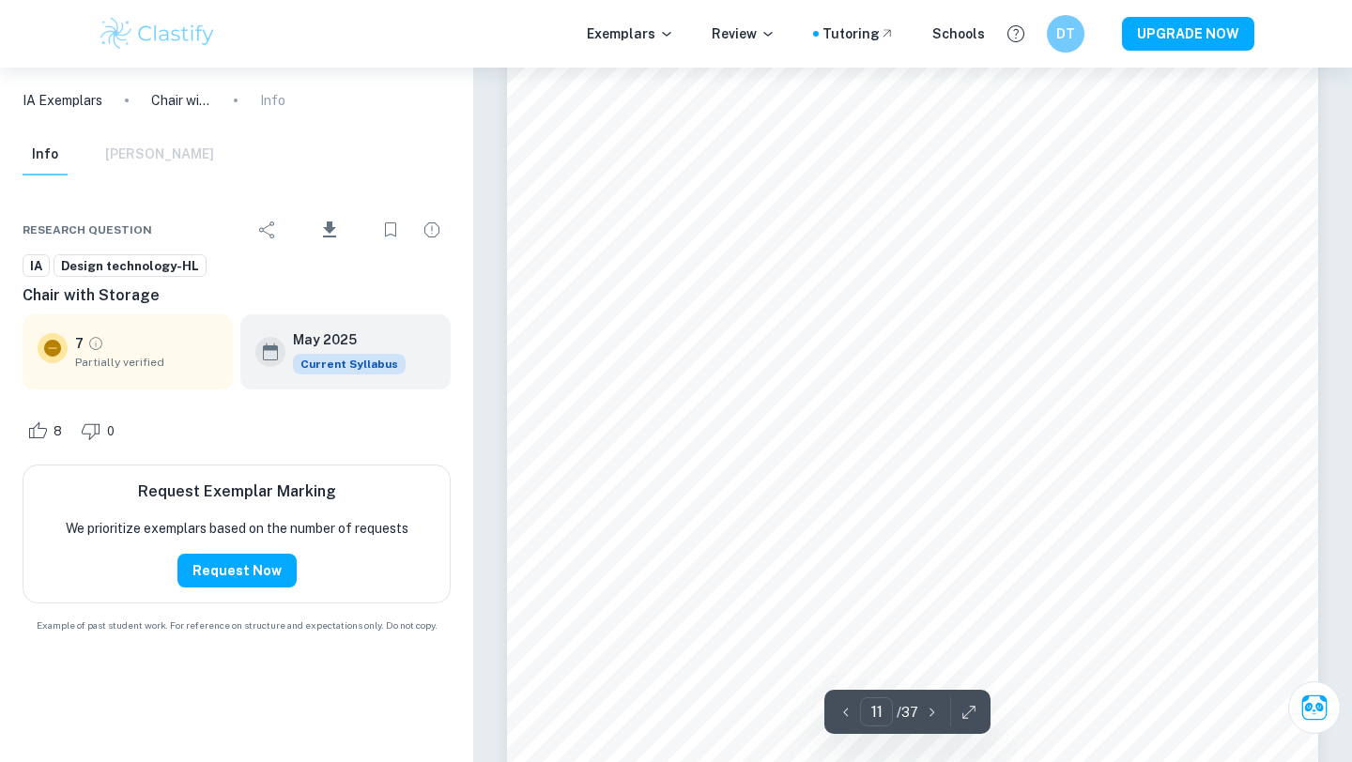
scroll to position [11931, 0]
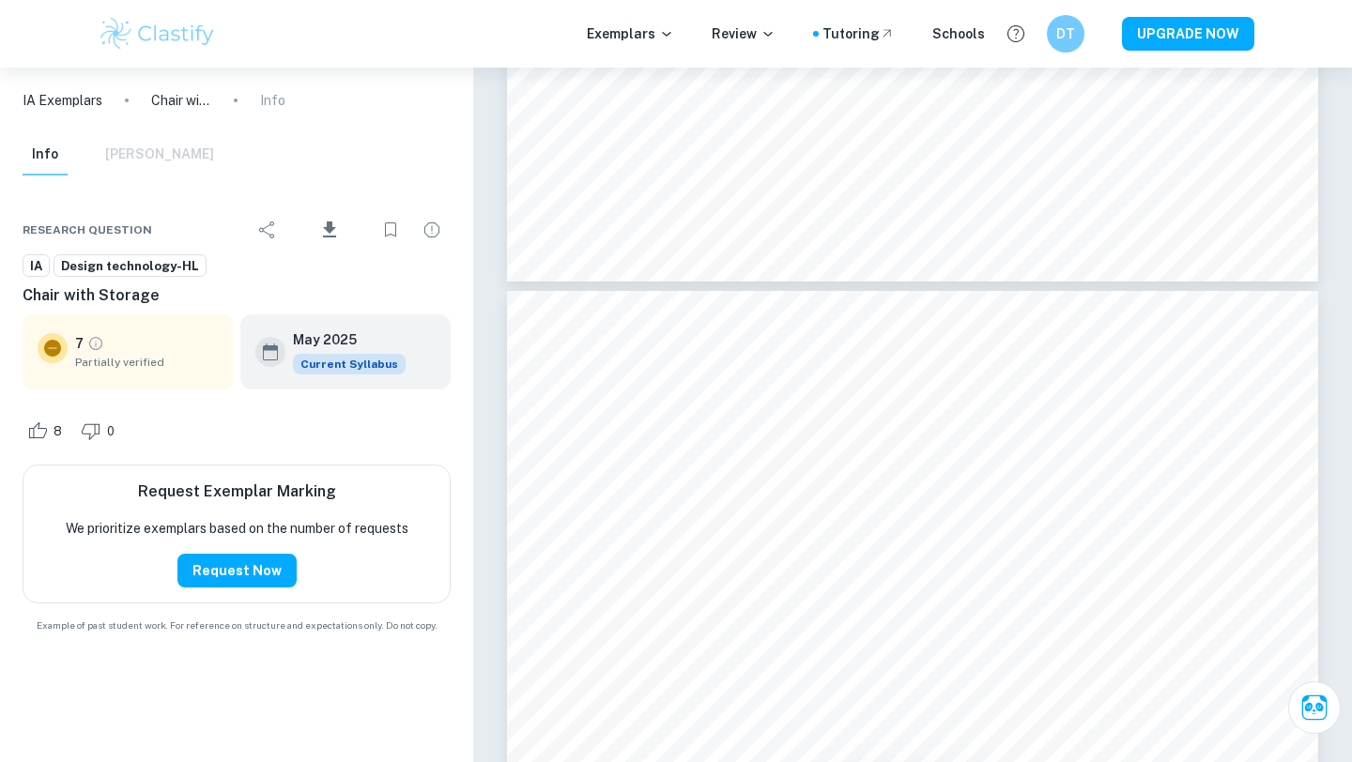
type input "10"
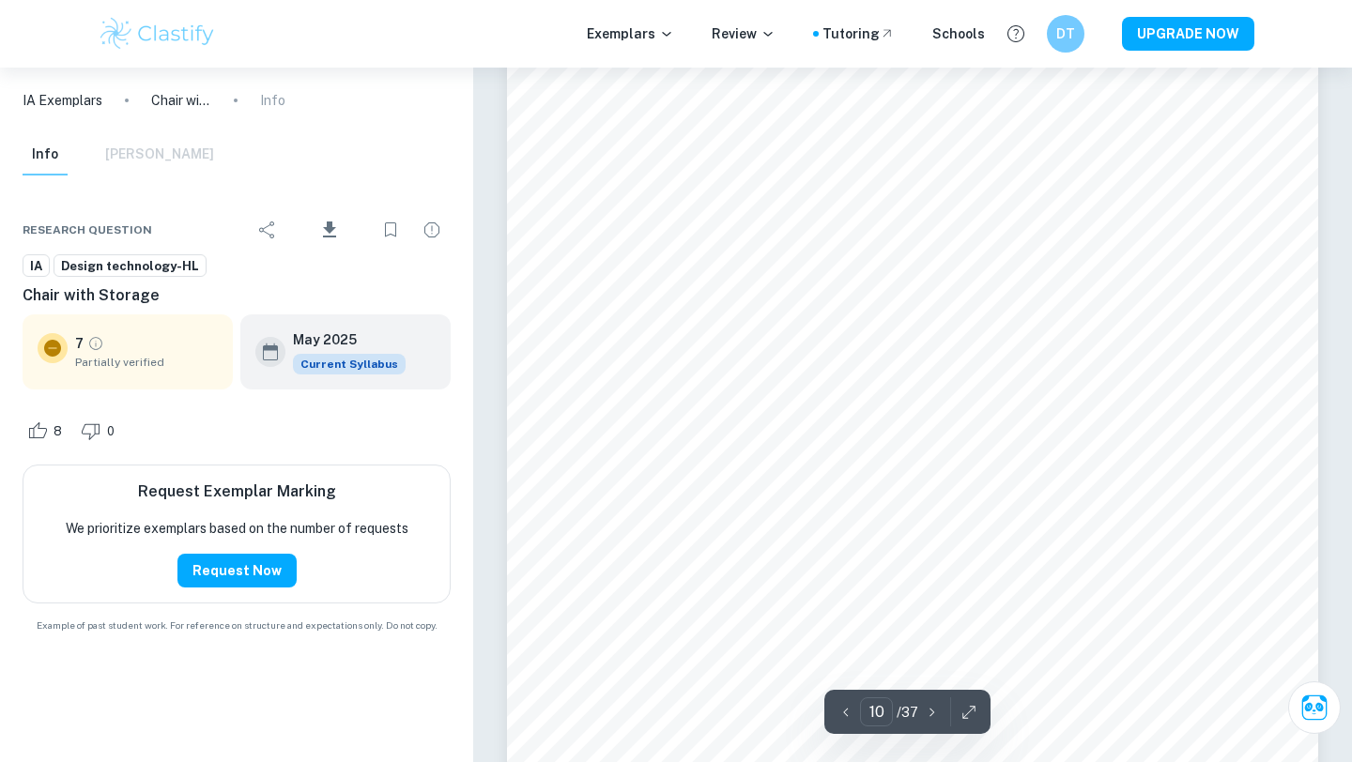
scroll to position [11146, 0]
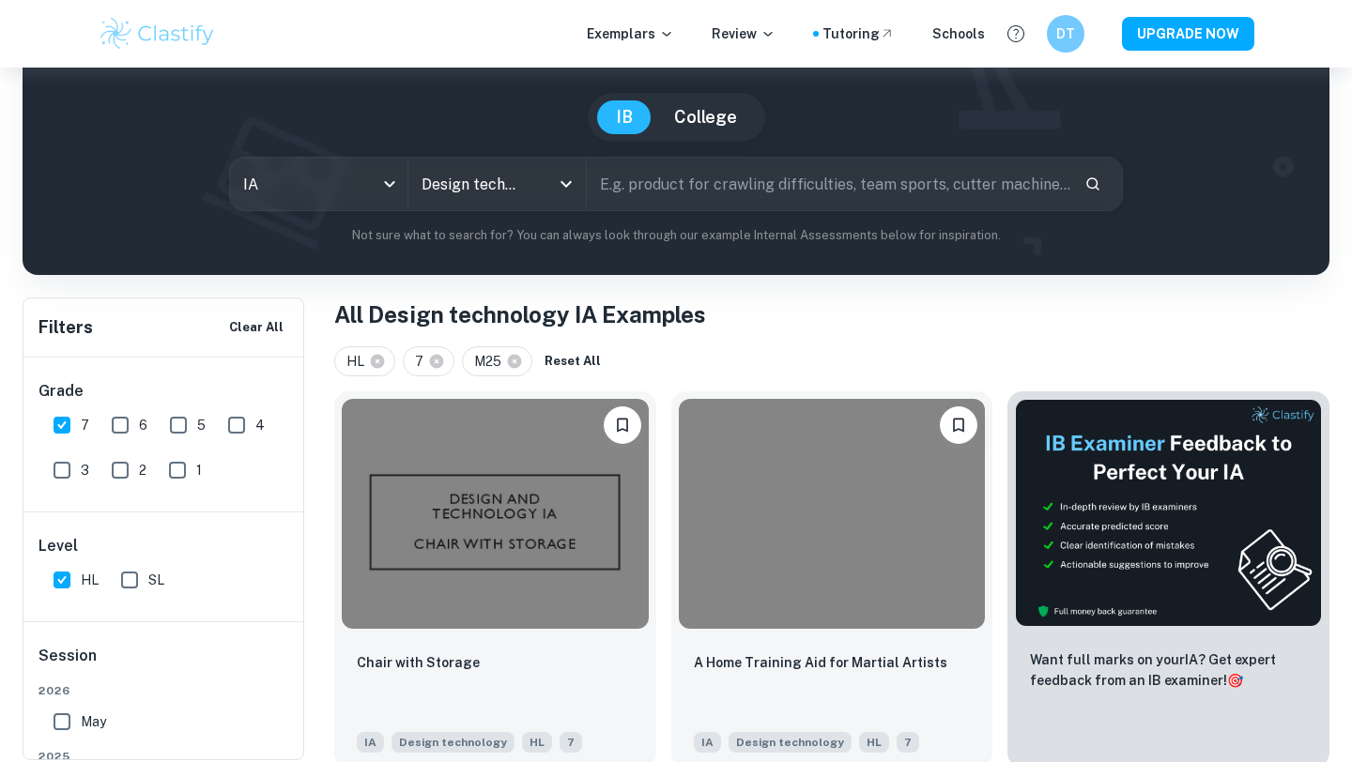
scroll to position [153, 0]
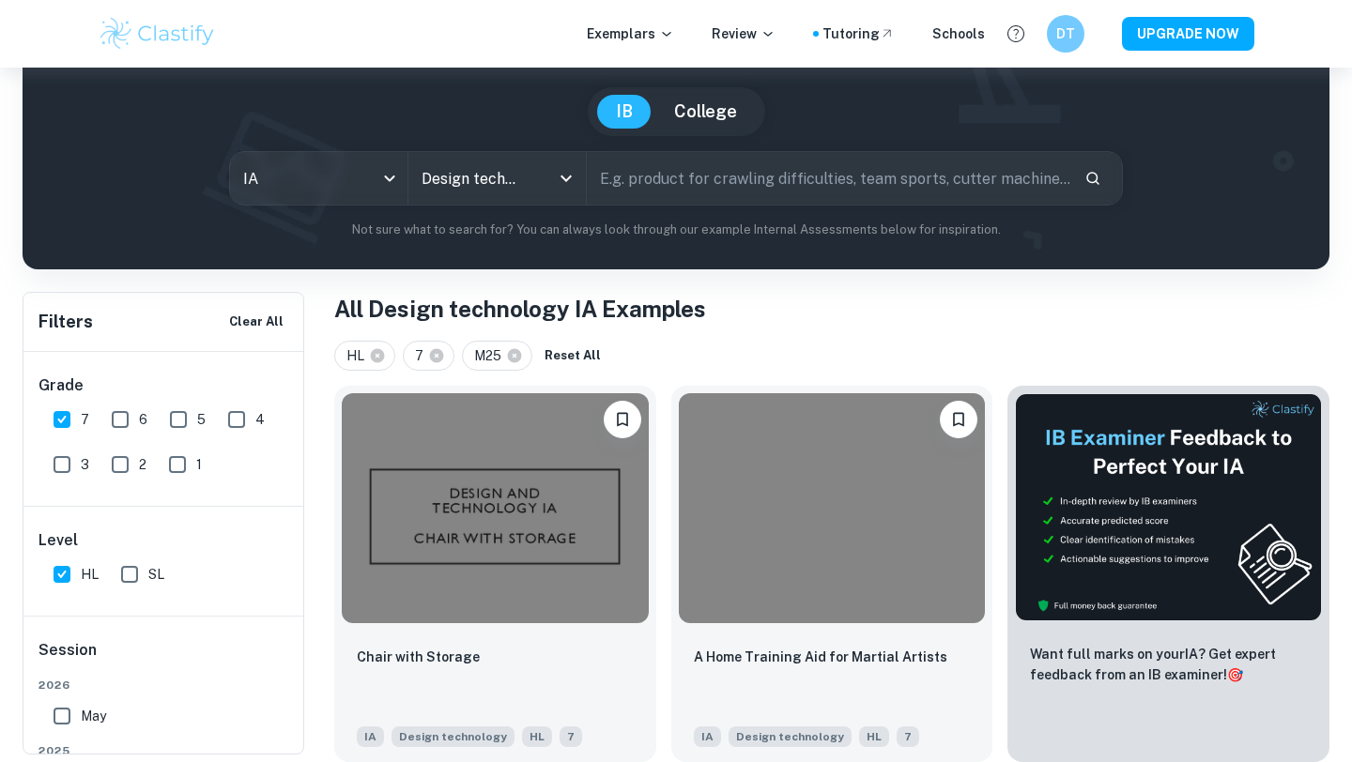
click at [502, 362] on span "M25" at bounding box center [492, 355] width 36 height 21
click at [514, 351] on icon at bounding box center [515, 356] width 14 height 14
checkbox input "false"
click at [511, 345] on button "Reset All" at bounding box center [495, 356] width 66 height 28
checkbox input "false"
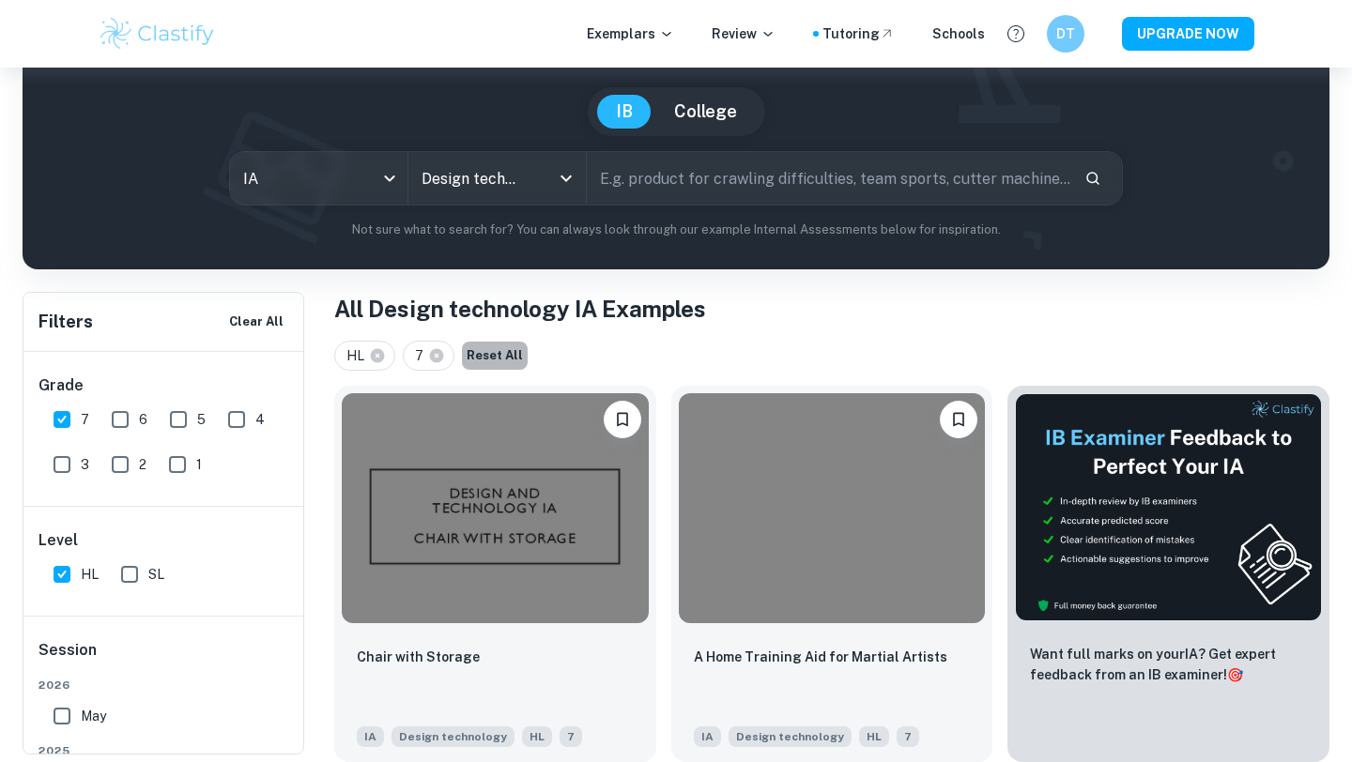
checkbox input "false"
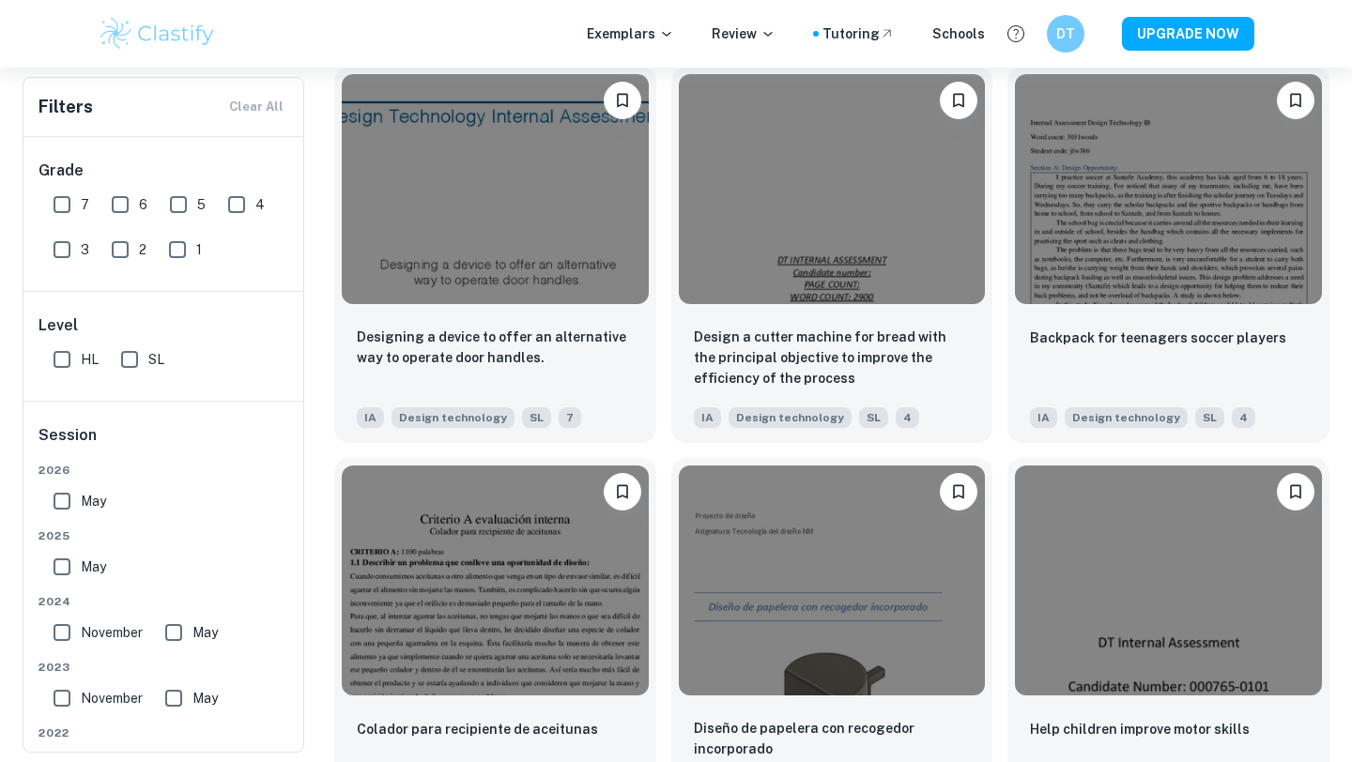
scroll to position [1598, 0]
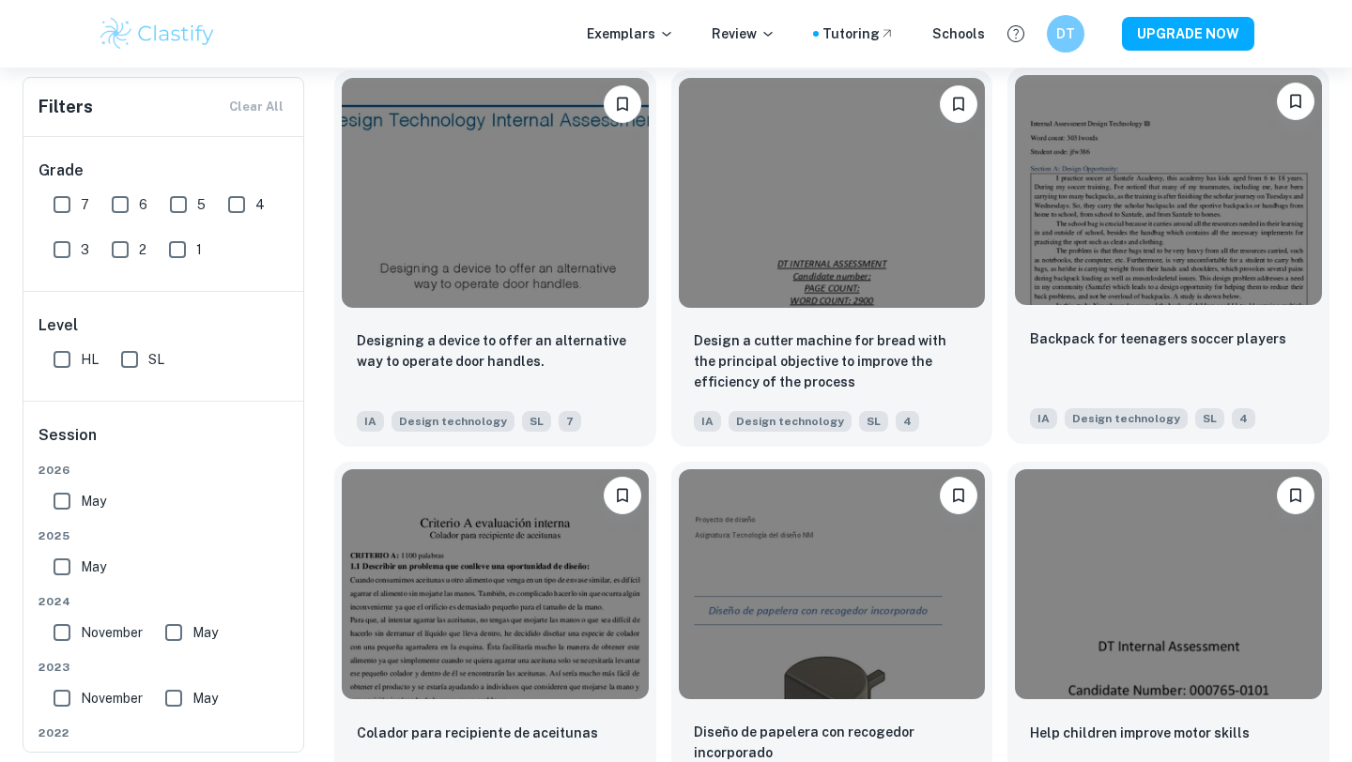
click at [1114, 328] on div "Backpack for teenagers soccer players" at bounding box center [1168, 360] width 277 height 64
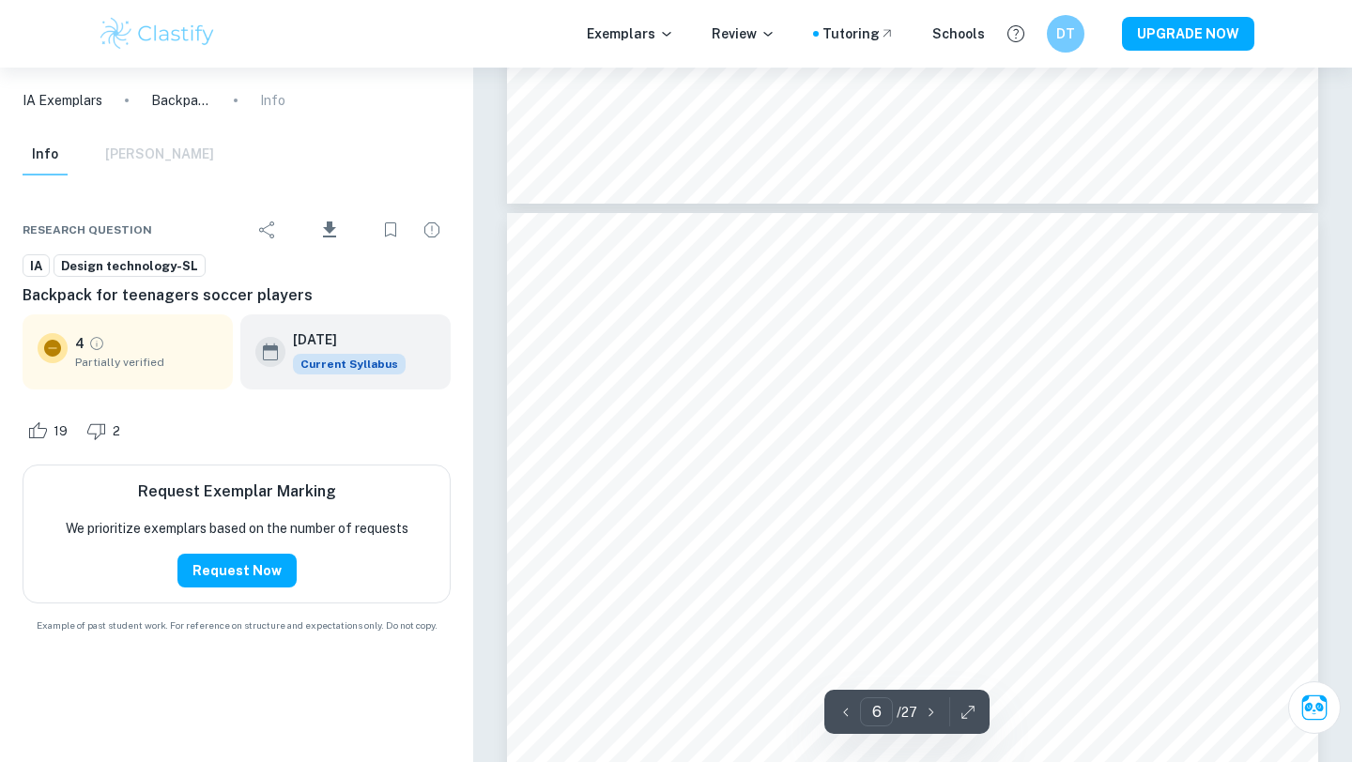
type input "5"
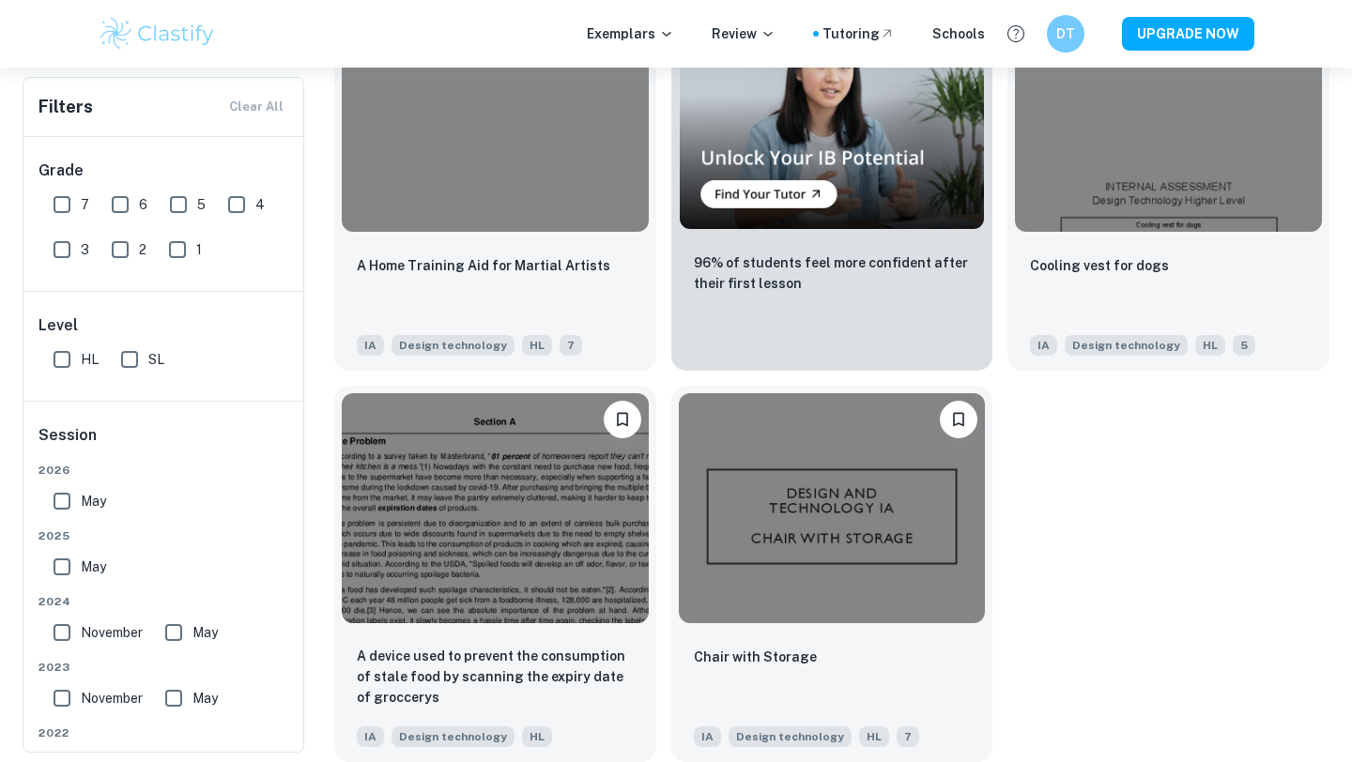
scroll to position [3016, 0]
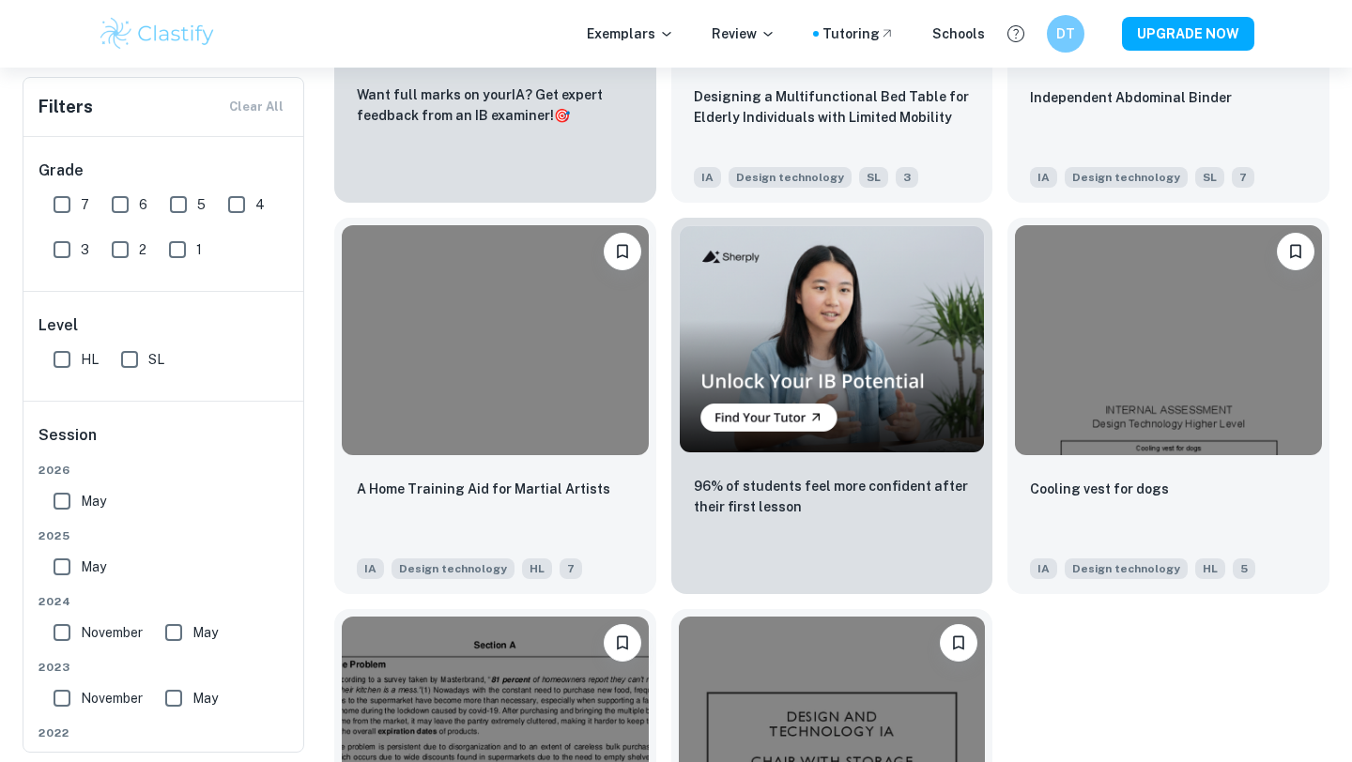
click at [59, 204] on input "7" at bounding box center [62, 205] width 38 height 38
checkbox input "true"
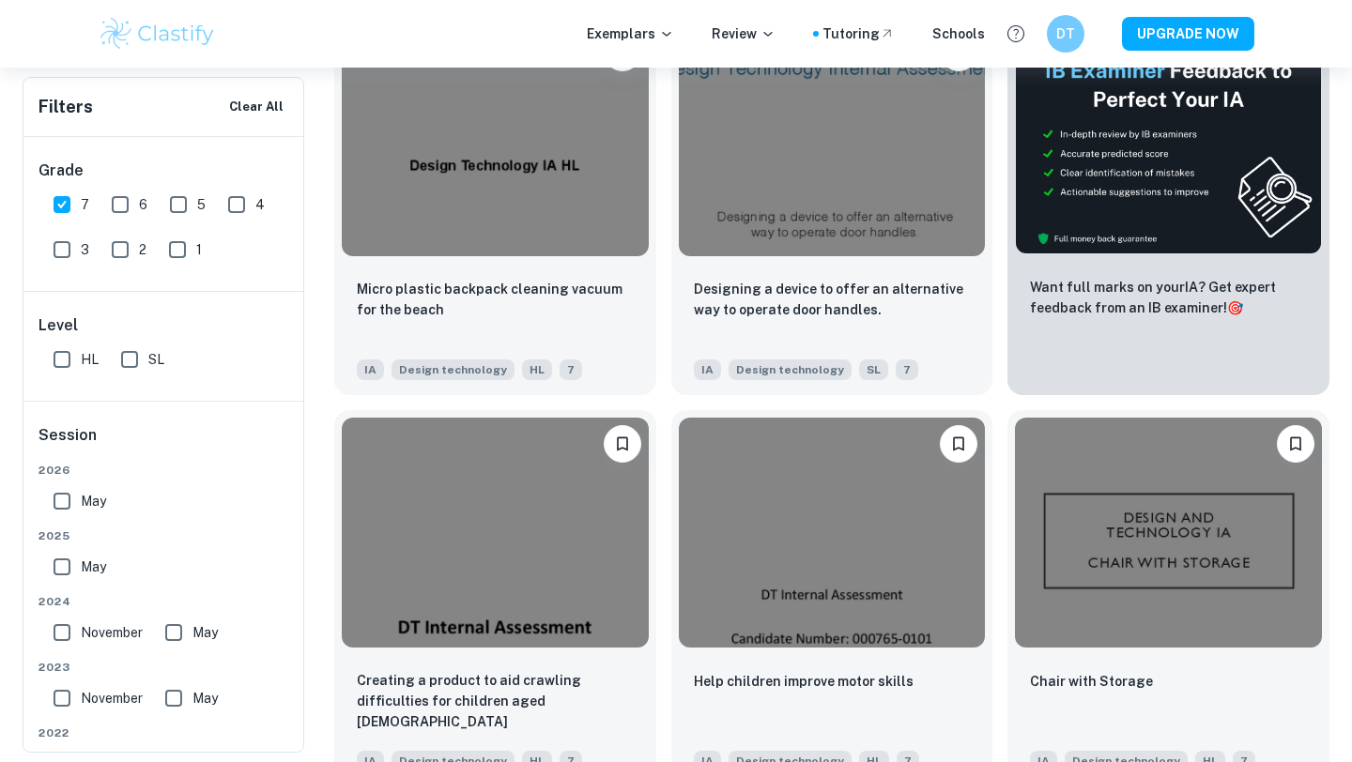
scroll to position [0, 0]
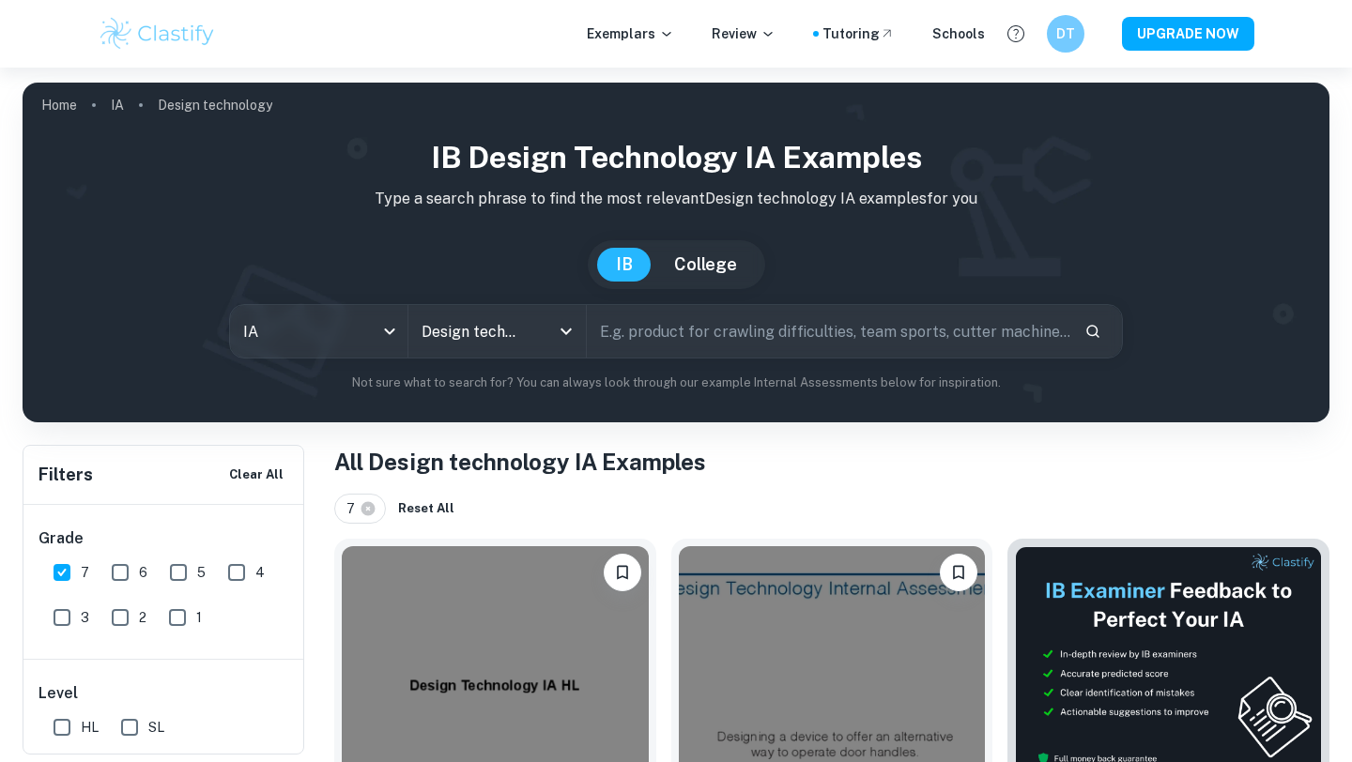
click at [938, 315] on input "text" at bounding box center [828, 331] width 483 height 53
type input "design tech IA"
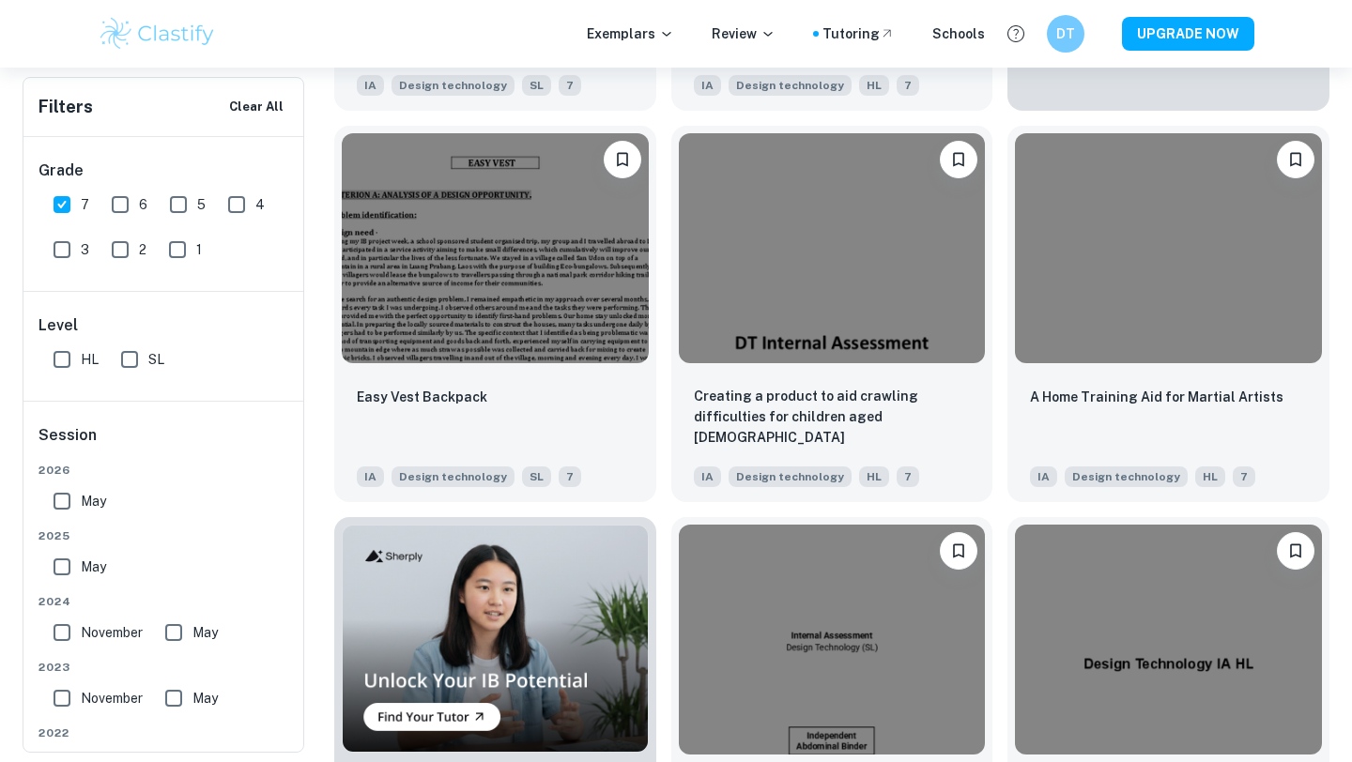
scroll to position [850, 0]
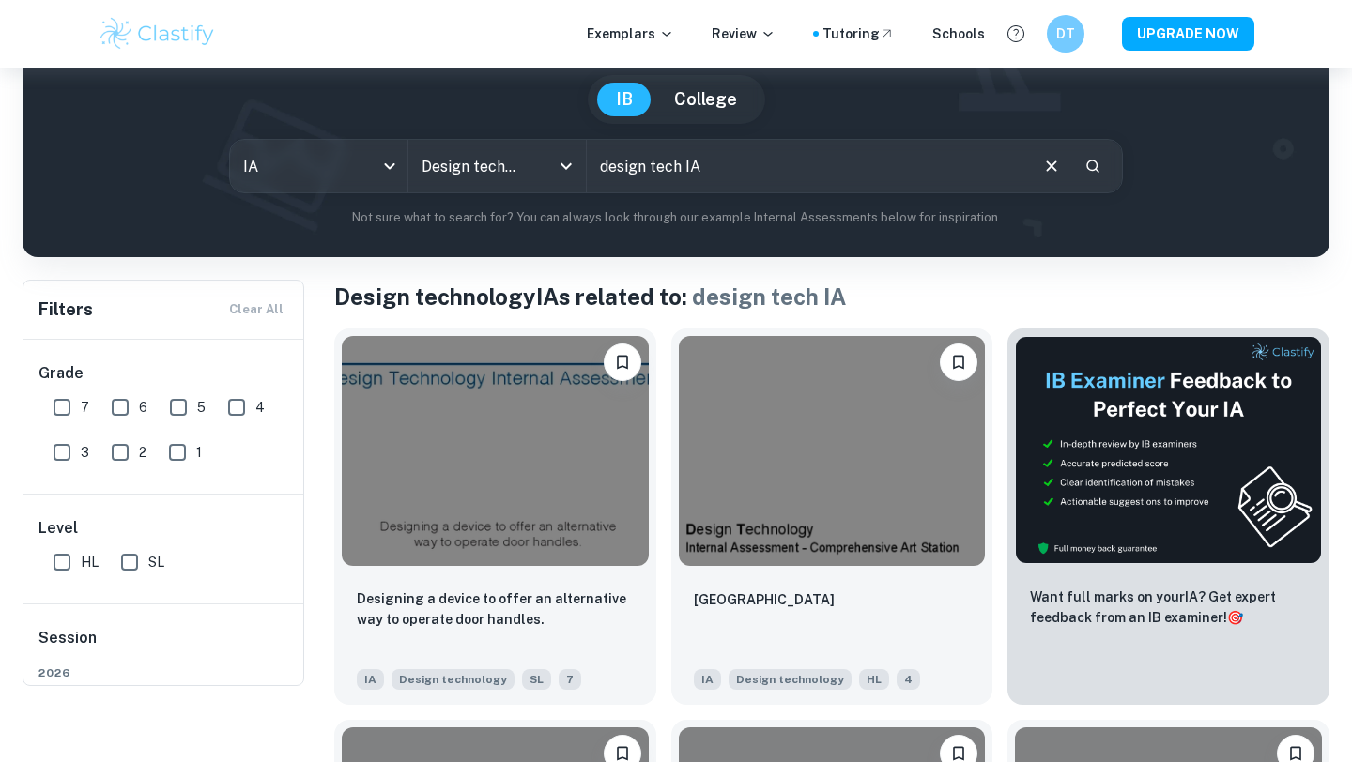
scroll to position [233, 0]
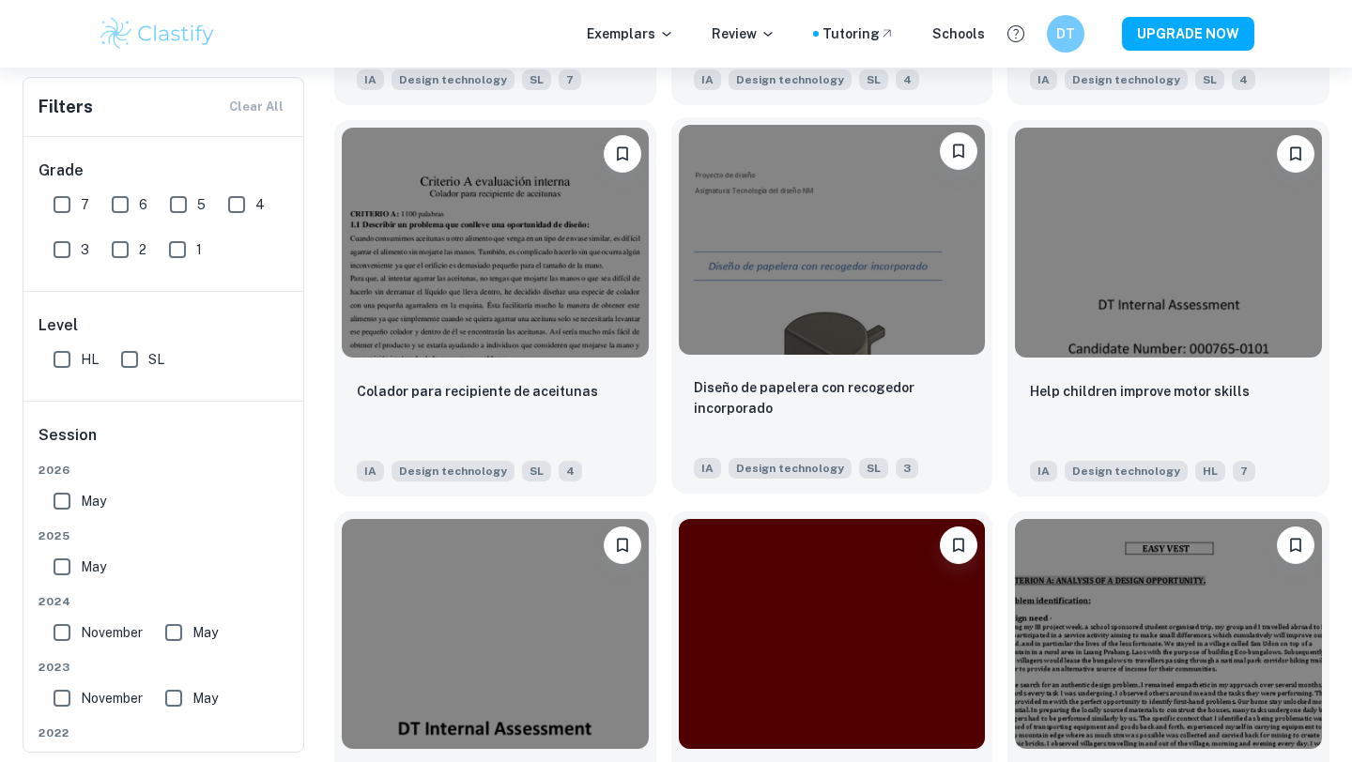
scroll to position [1945, 0]
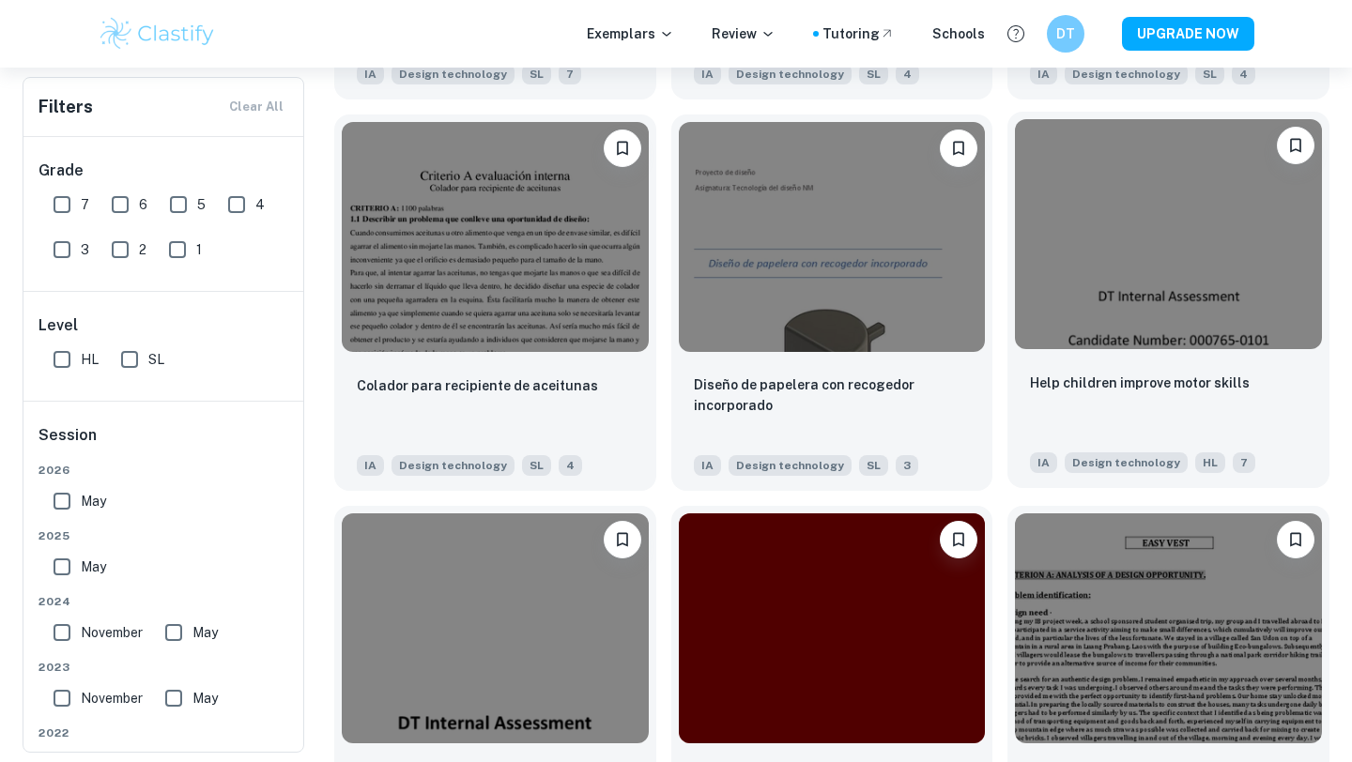
click at [1215, 345] on img at bounding box center [1168, 234] width 307 height 230
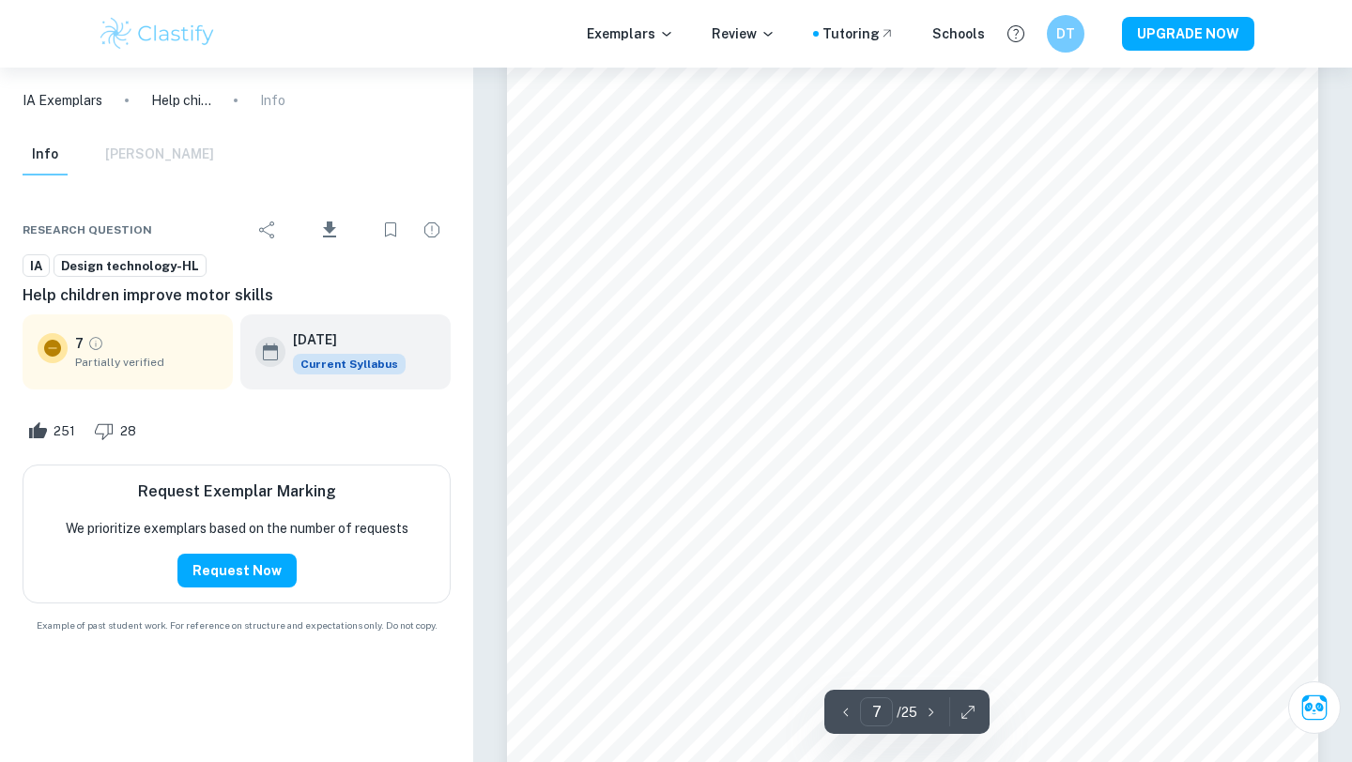
scroll to position [7305, 0]
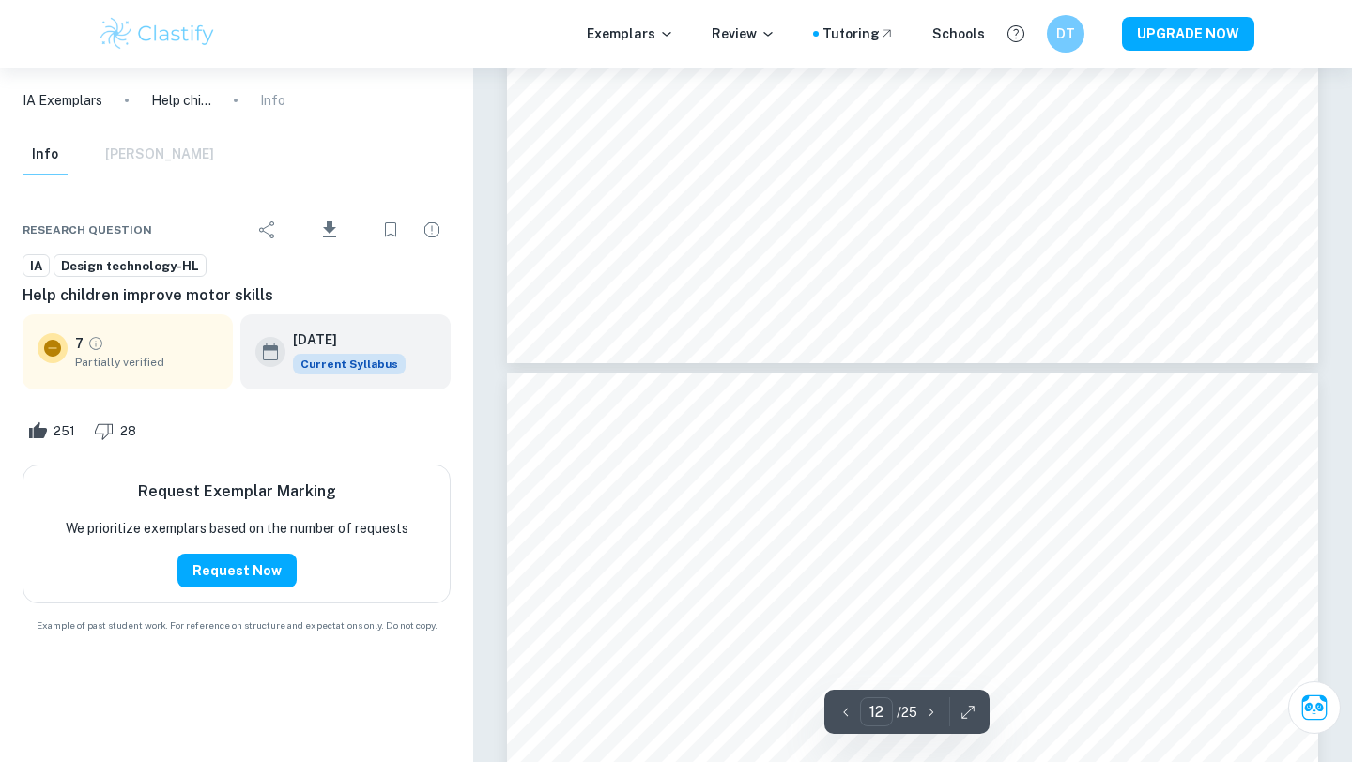
type input "11"
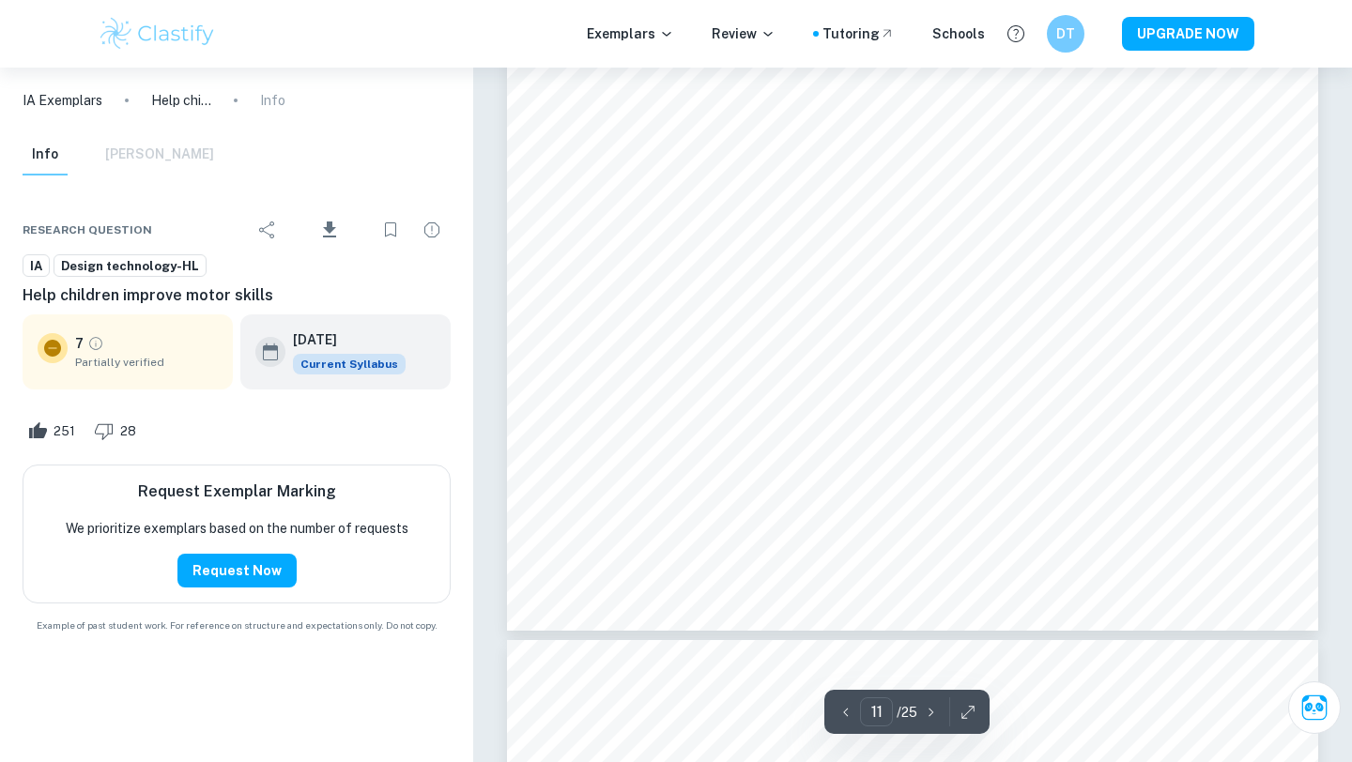
scroll to position [12870, 0]
